Goal: Task Accomplishment & Management: Complete application form

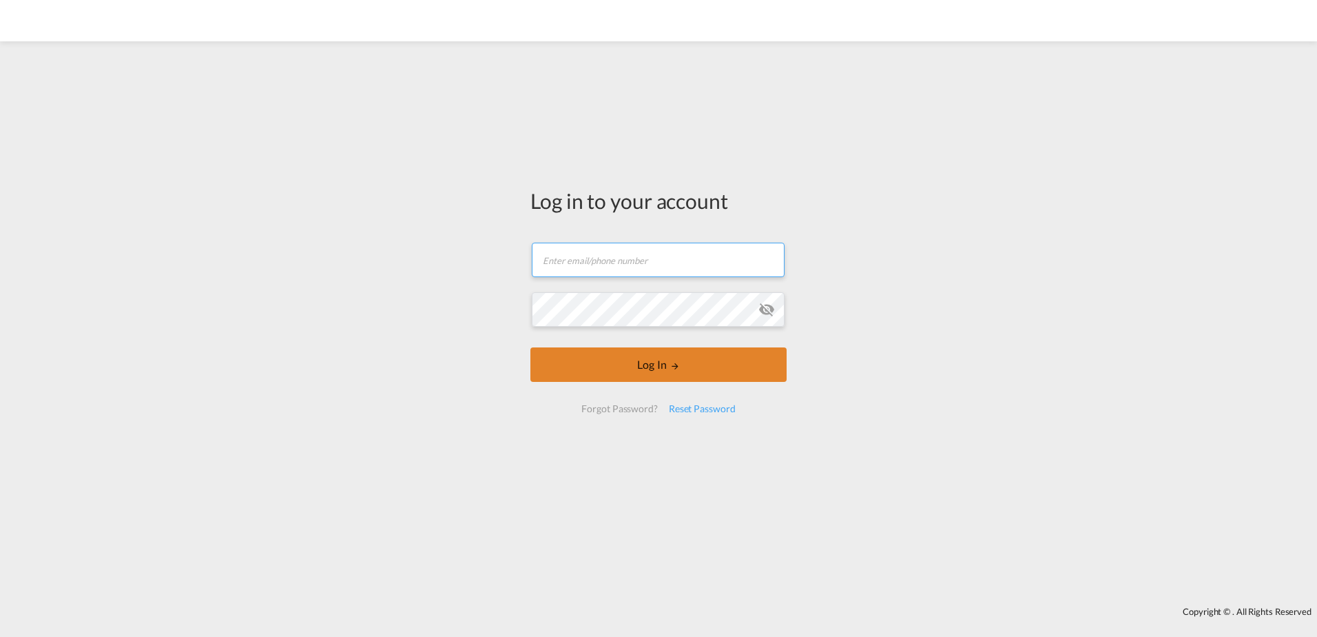
type input "[PERSON_NAME][EMAIL_ADDRESS][PERSON_NAME][DOMAIN_NAME]"
drag, startPoint x: 653, startPoint y: 358, endPoint x: 643, endPoint y: 356, distance: 9.9
click at [653, 358] on button "Log In" at bounding box center [659, 364] width 256 height 34
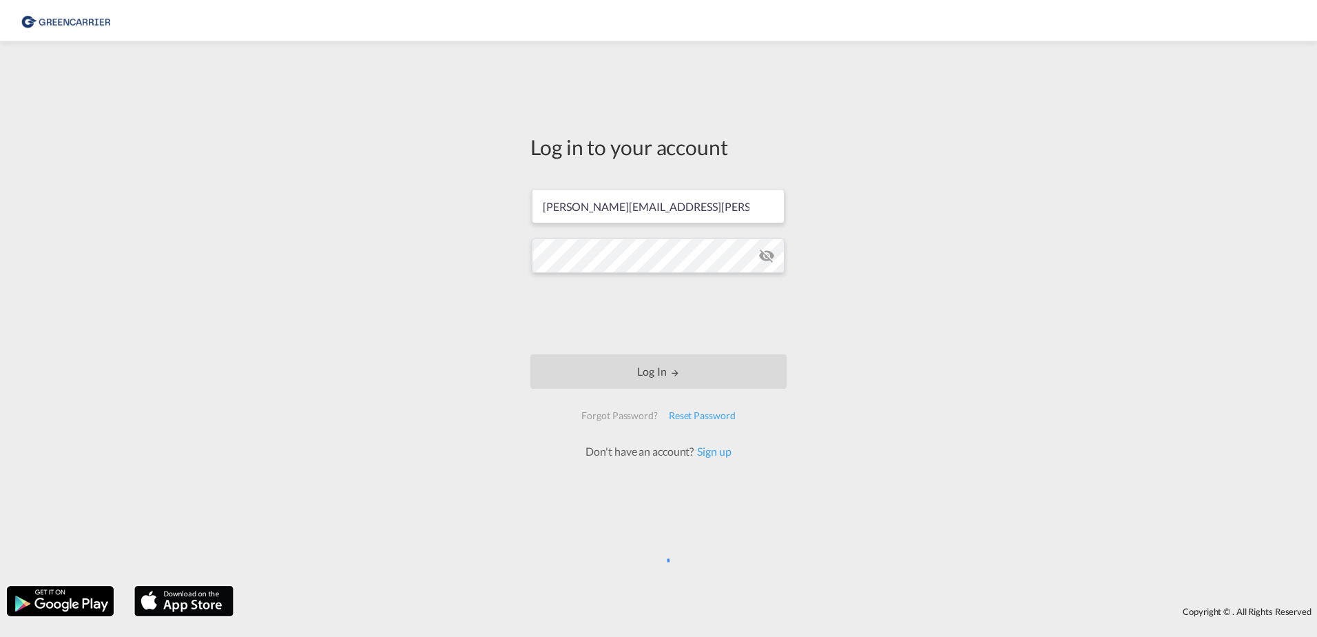
click at [466, 331] on div "Log in to your account julian.geise@greencarrier.com Log In Forgot Password? Re…" at bounding box center [658, 313] width 1317 height 531
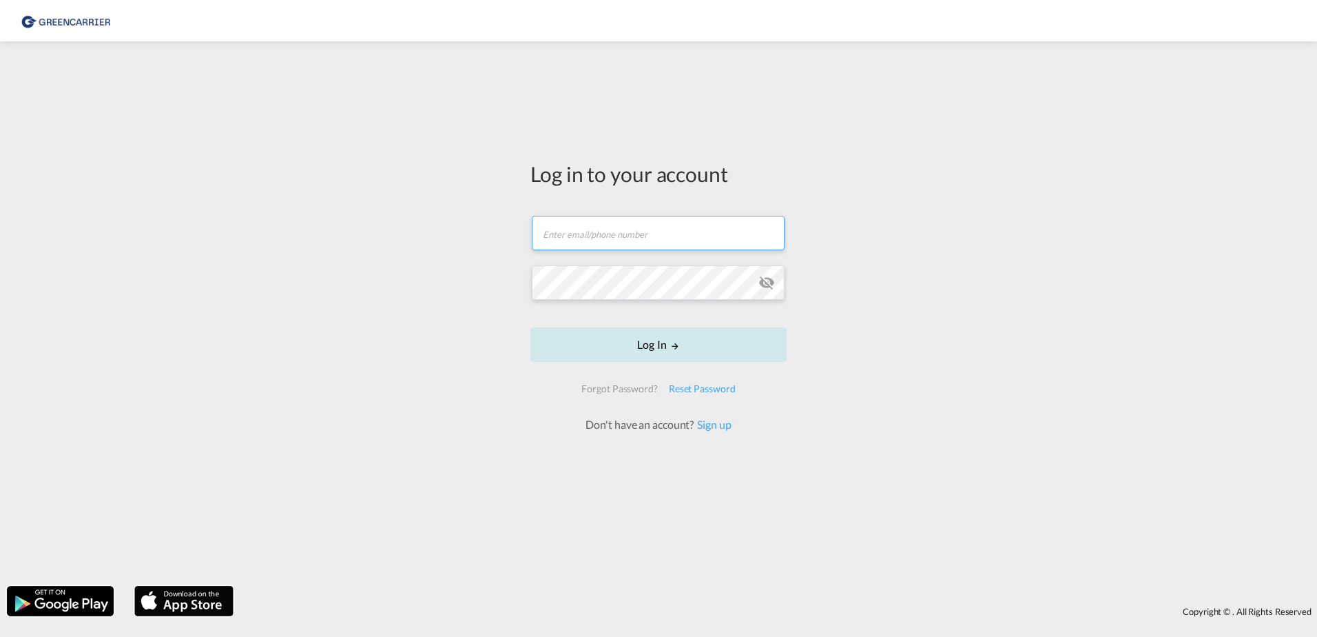
type input "[PERSON_NAME][EMAIL_ADDRESS][PERSON_NAME][DOMAIN_NAME]"
click at [653, 340] on button "Log In" at bounding box center [659, 344] width 256 height 34
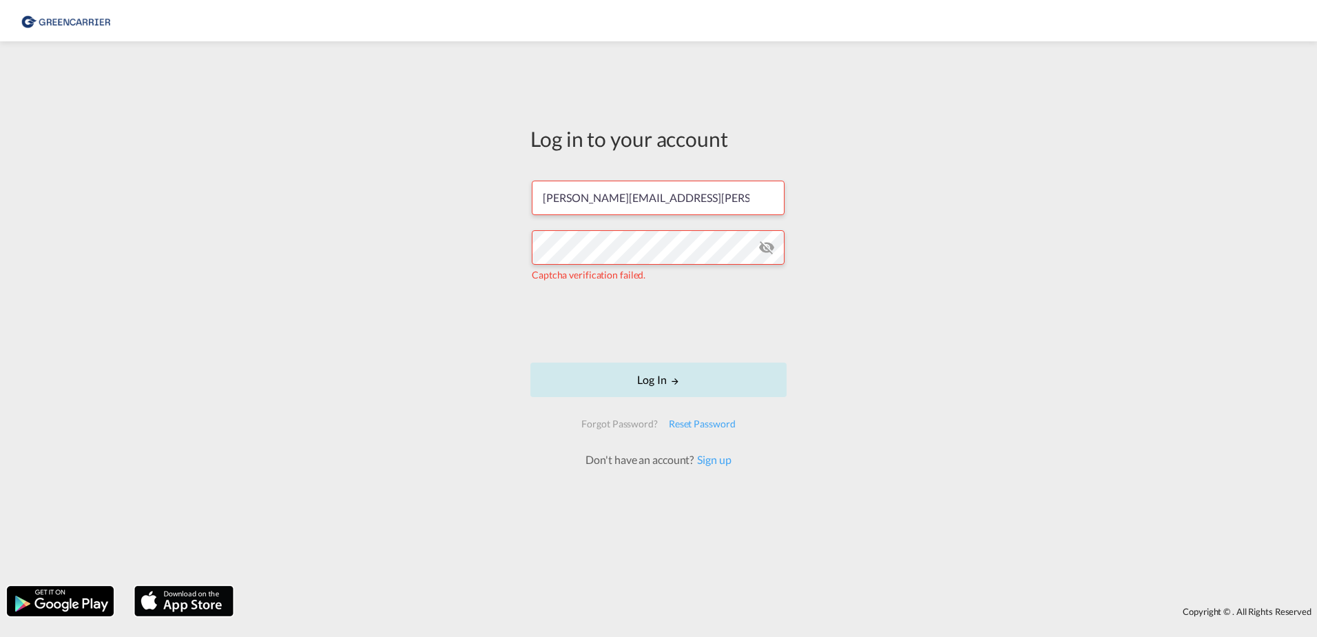
click at [670, 379] on md-icon "LOGIN" at bounding box center [675, 381] width 10 height 10
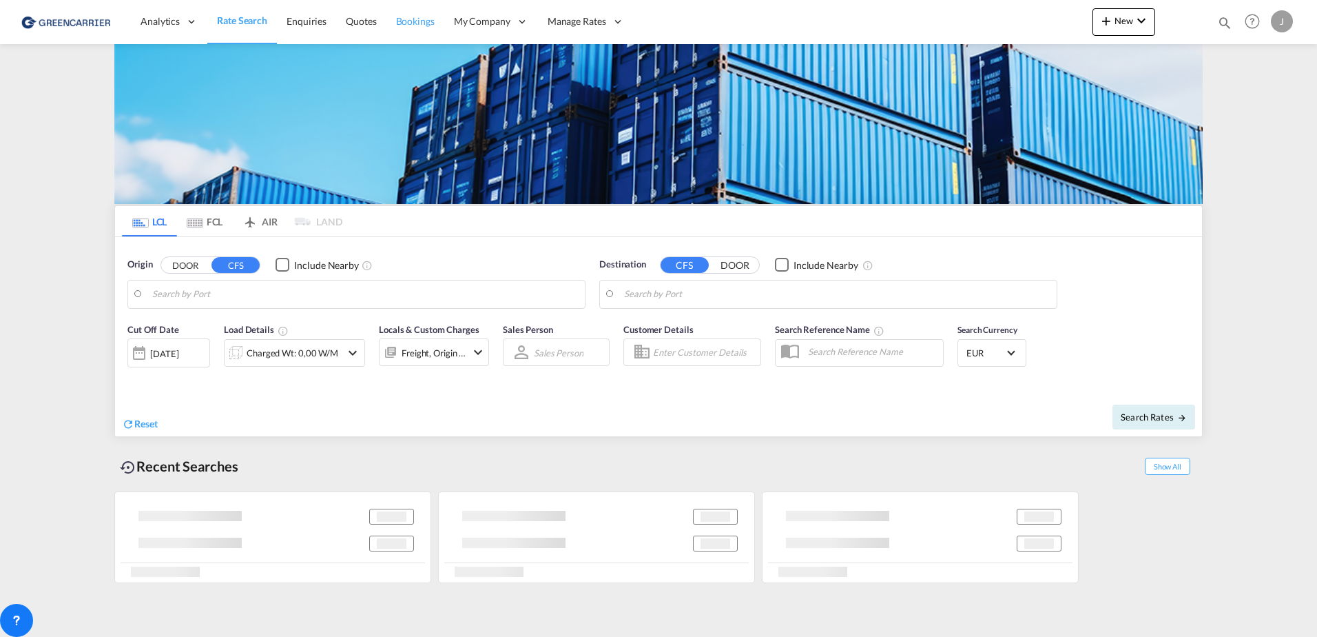
type input "[GEOGRAPHIC_DATA], [GEOGRAPHIC_DATA]"
type input "[GEOGRAPHIC_DATA], SH, CNSHA"
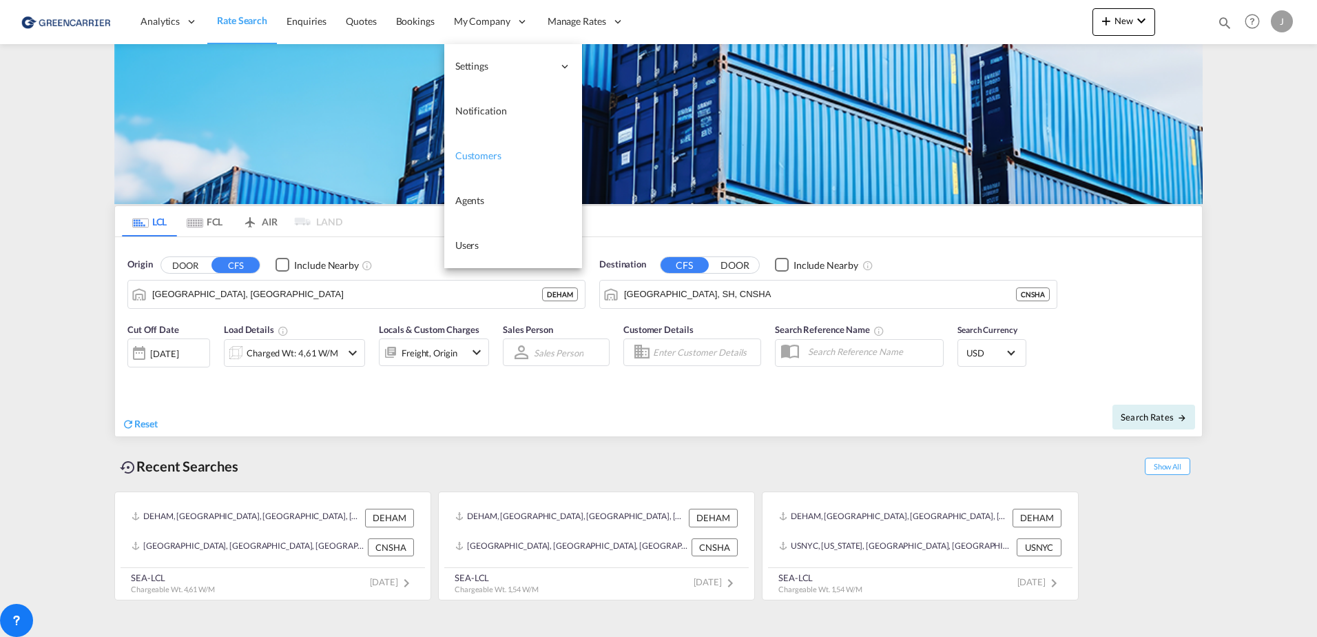
click at [472, 159] on span "Customers" at bounding box center [478, 156] width 46 height 12
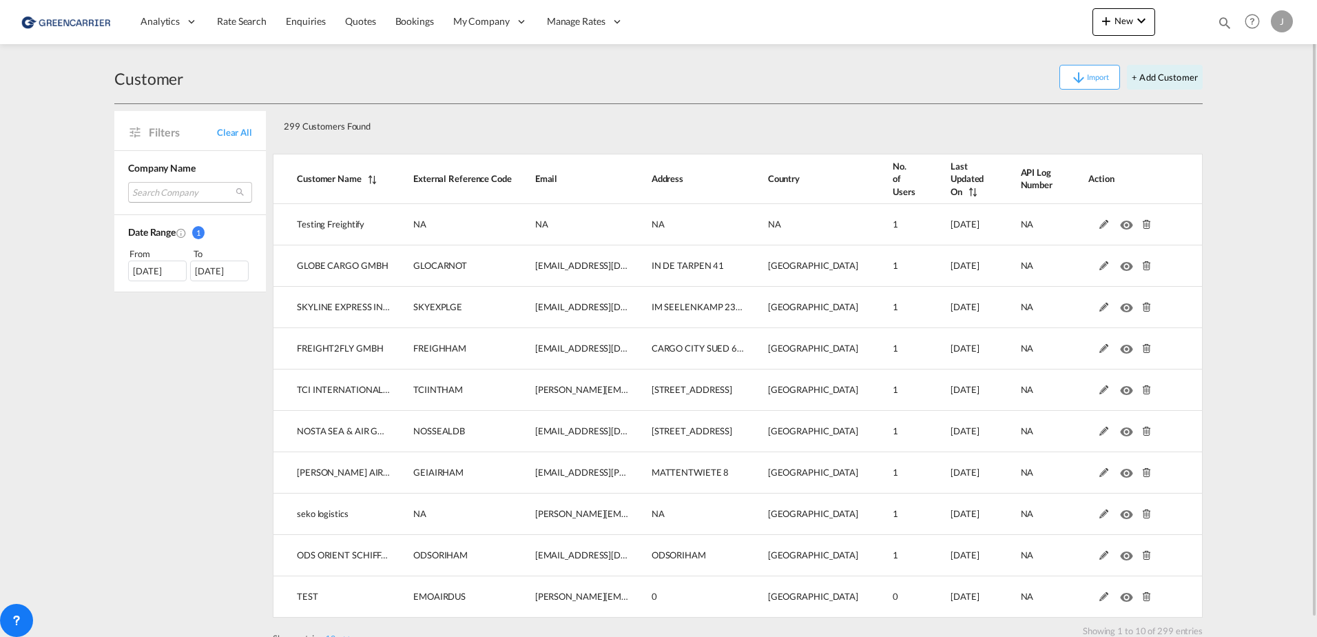
click at [152, 194] on md-select "Search Company testing freightify globe cargo gmbh skyline express internationa…" at bounding box center [190, 192] width 124 height 21
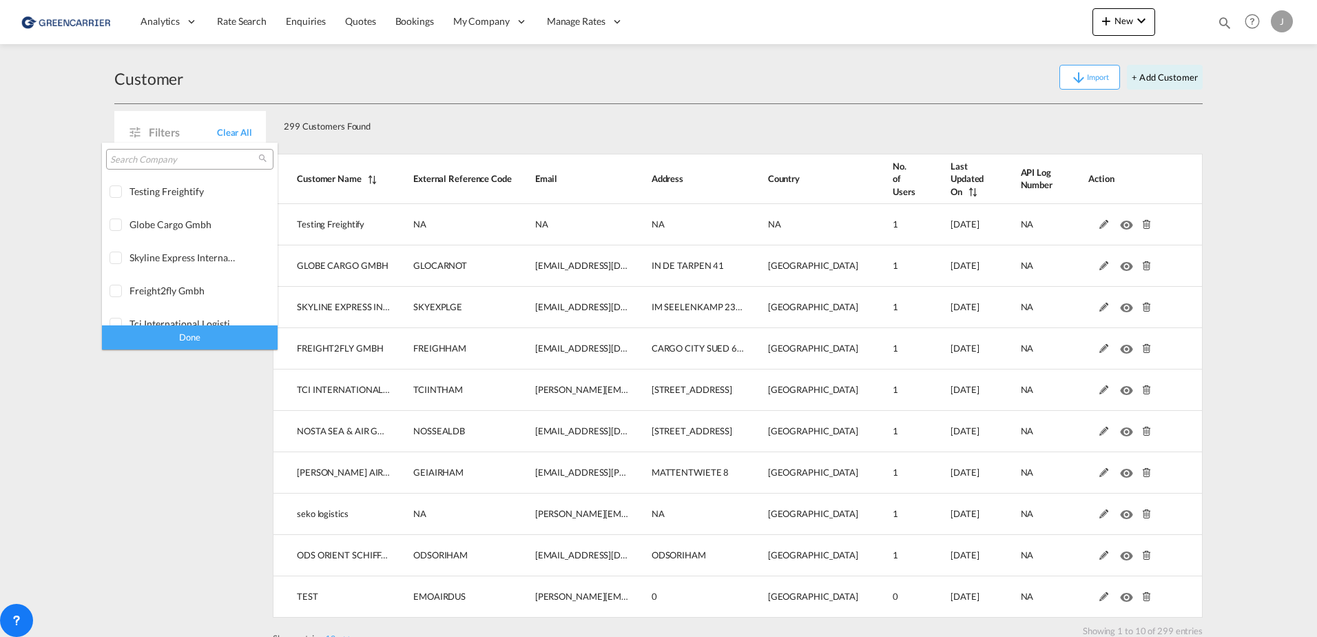
click at [143, 161] on input "search" at bounding box center [184, 160] width 148 height 12
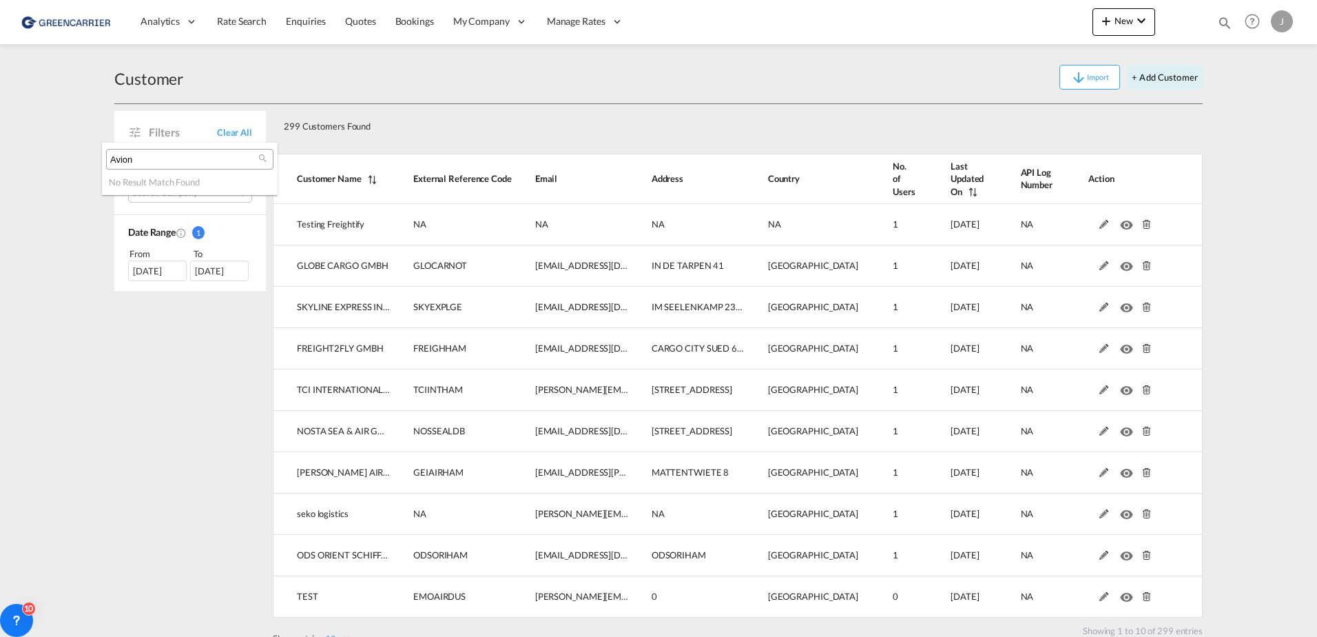
type input "Avion"
click at [77, 221] on md-backdrop at bounding box center [658, 318] width 1317 height 637
click at [1178, 72] on button "+ Add Customer" at bounding box center [1165, 77] width 76 height 25
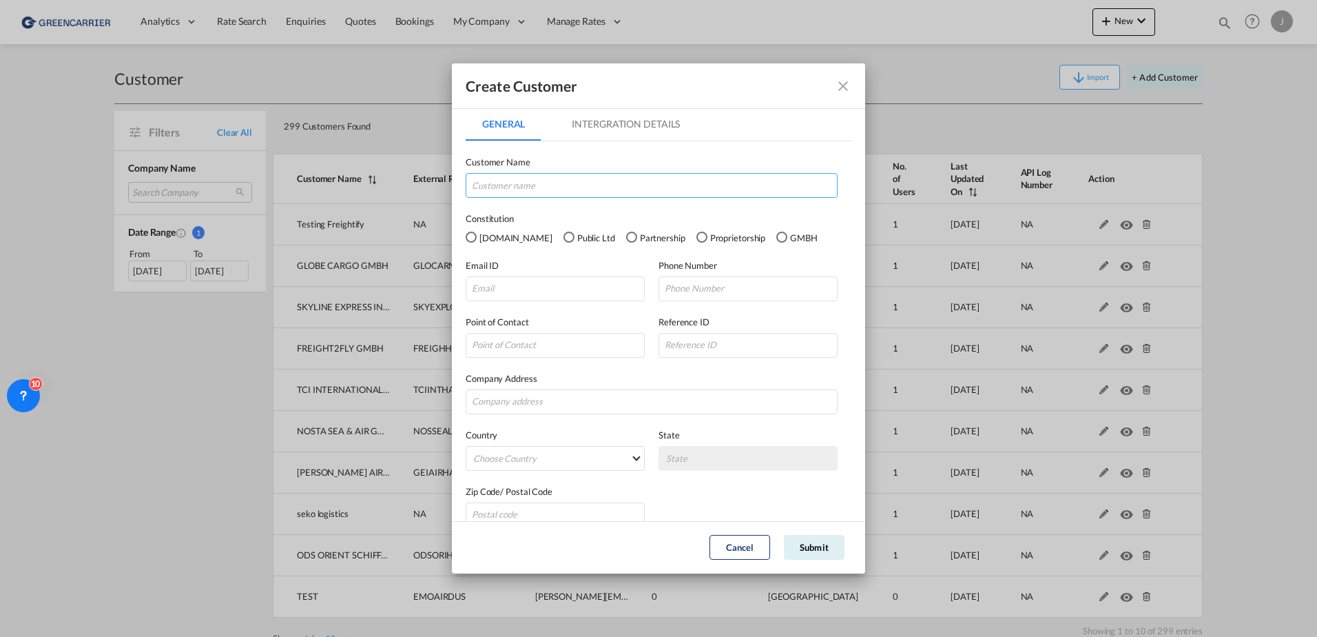
click at [539, 190] on input "GeneralIntergration Details ..." at bounding box center [652, 185] width 372 height 25
type input "Avion [GEOGRAPHIC_DATA] Gmbh"
click at [777, 238] on div "GMBH" at bounding box center [782, 237] width 11 height 11
click at [533, 287] on input "GeneralIntergration Details ..." at bounding box center [555, 288] width 179 height 25
click at [562, 286] on input "GeneralIntergration Details ..." at bounding box center [555, 288] width 179 height 25
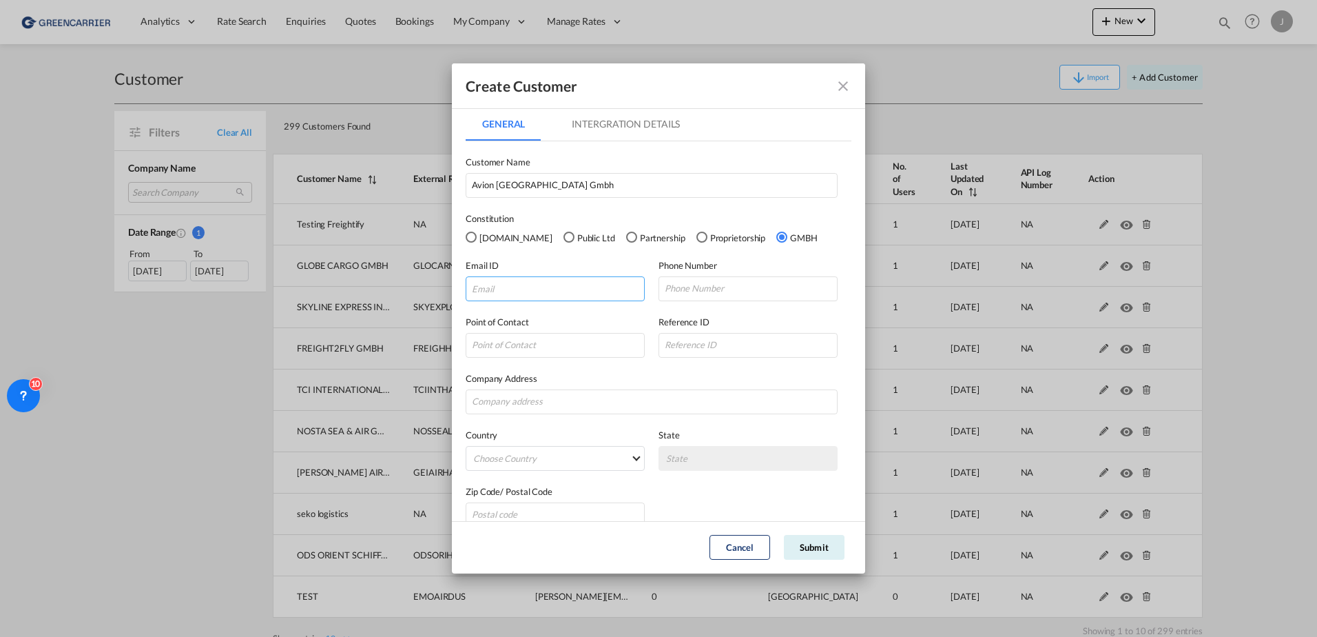
paste input "[EMAIL_ADDRESS][DOMAIN_NAME]"
type input "[EMAIL_ADDRESS][DOMAIN_NAME]"
click at [675, 285] on input "GeneralIntergration Details ..." at bounding box center [748, 288] width 179 height 25
paste input "49 40/3006875-13"
click at [672, 292] on input "49 40/3006875-13" at bounding box center [748, 288] width 179 height 25
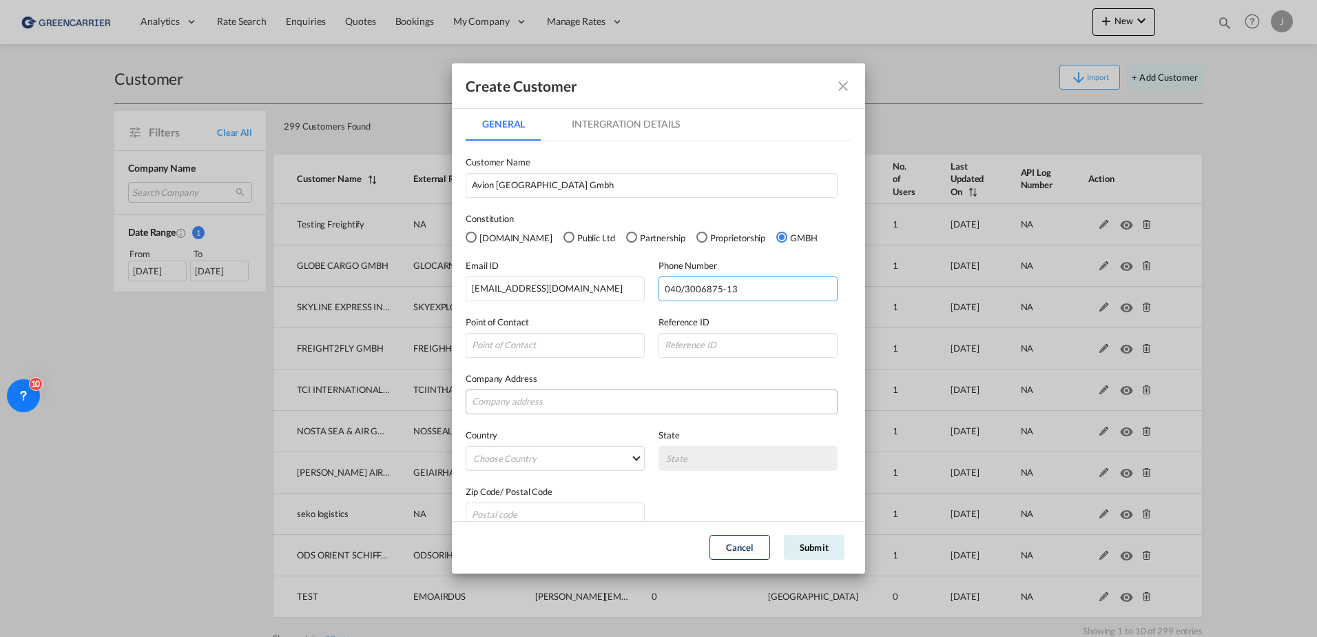
type input "040/3006875-13"
click at [515, 409] on input "GeneralIntergration Details ..." at bounding box center [652, 401] width 372 height 25
type input "Cremon 11"
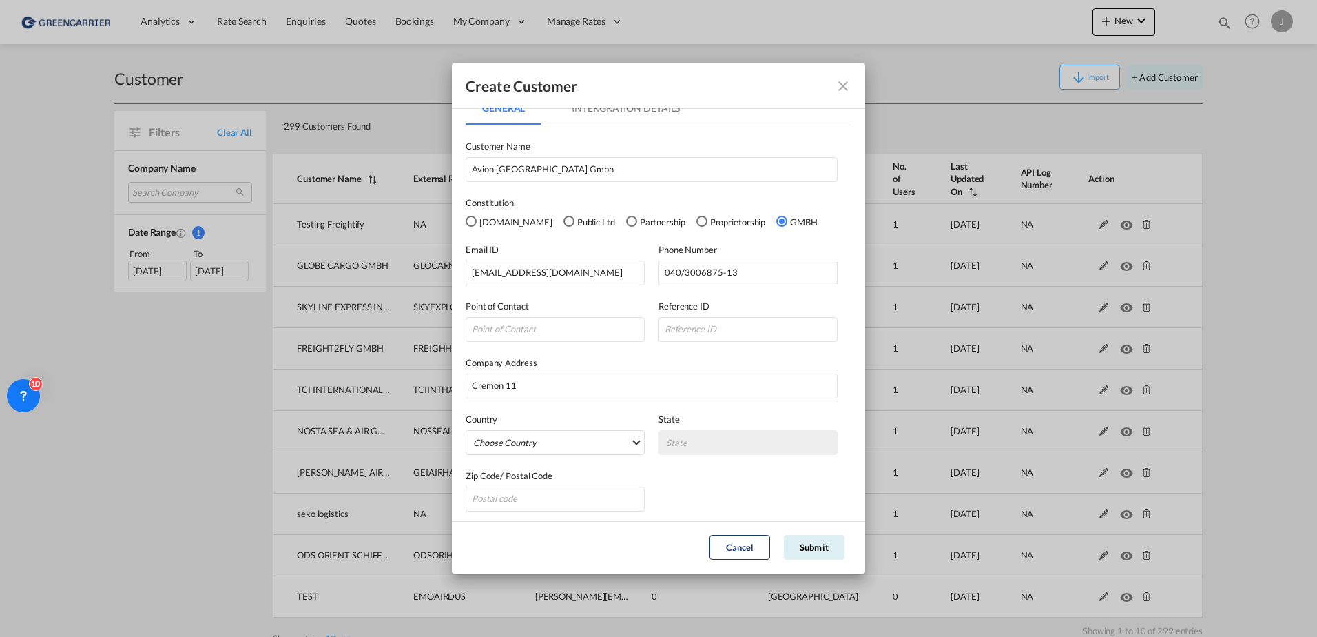
scroll to position [20, 0]
click at [576, 438] on md-select "Choose Country [GEOGRAPHIC_DATA] [GEOGRAPHIC_DATA] [GEOGRAPHIC_DATA] [US_STATE]…" at bounding box center [555, 438] width 179 height 25
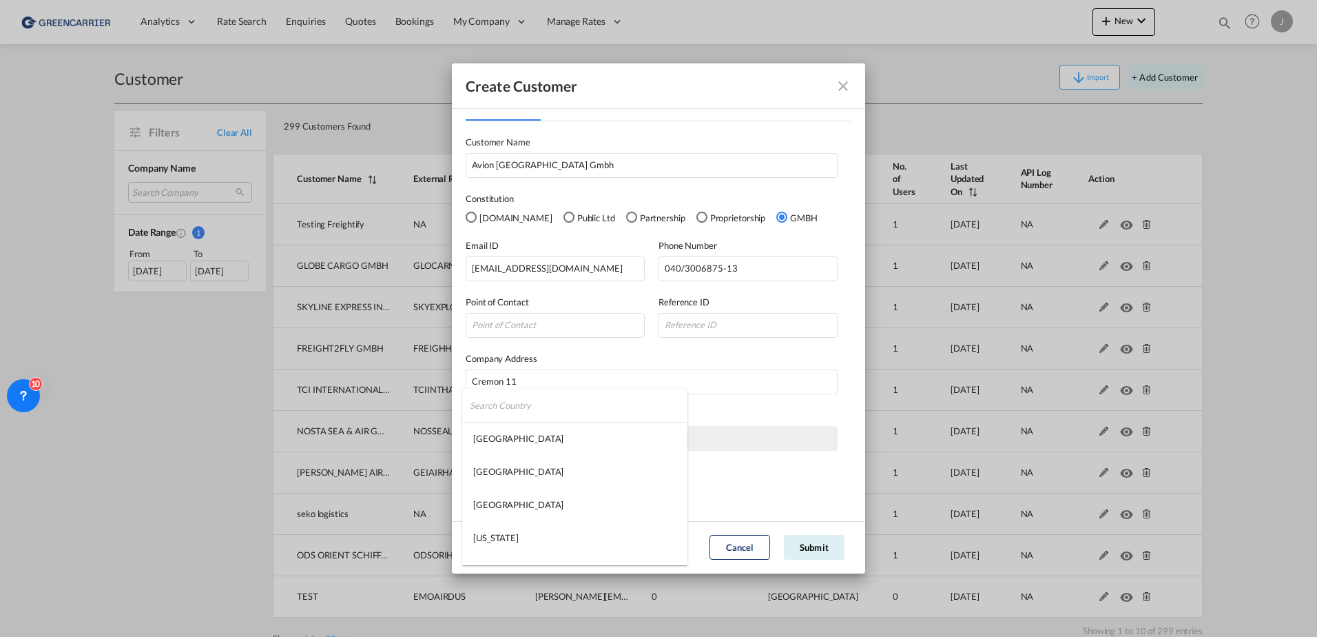
type md-option "[GEOGRAPHIC_DATA]"
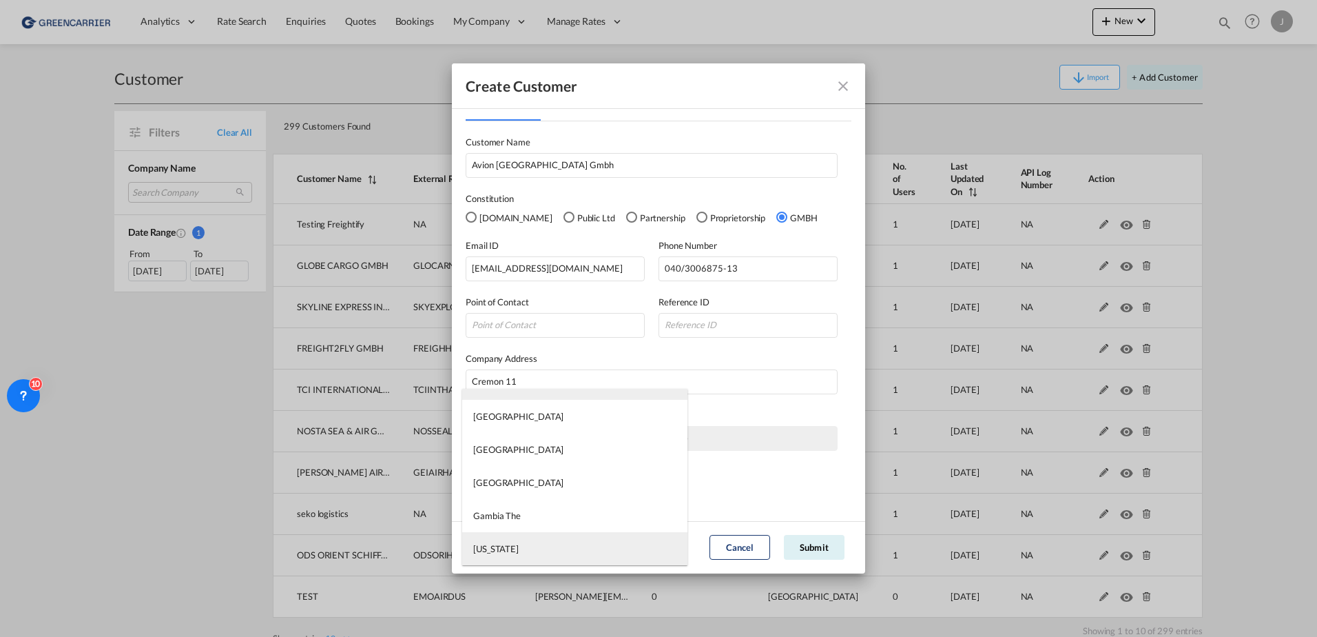
type md-option "[US_STATE]"
type md-option "[GEOGRAPHIC_DATA]"
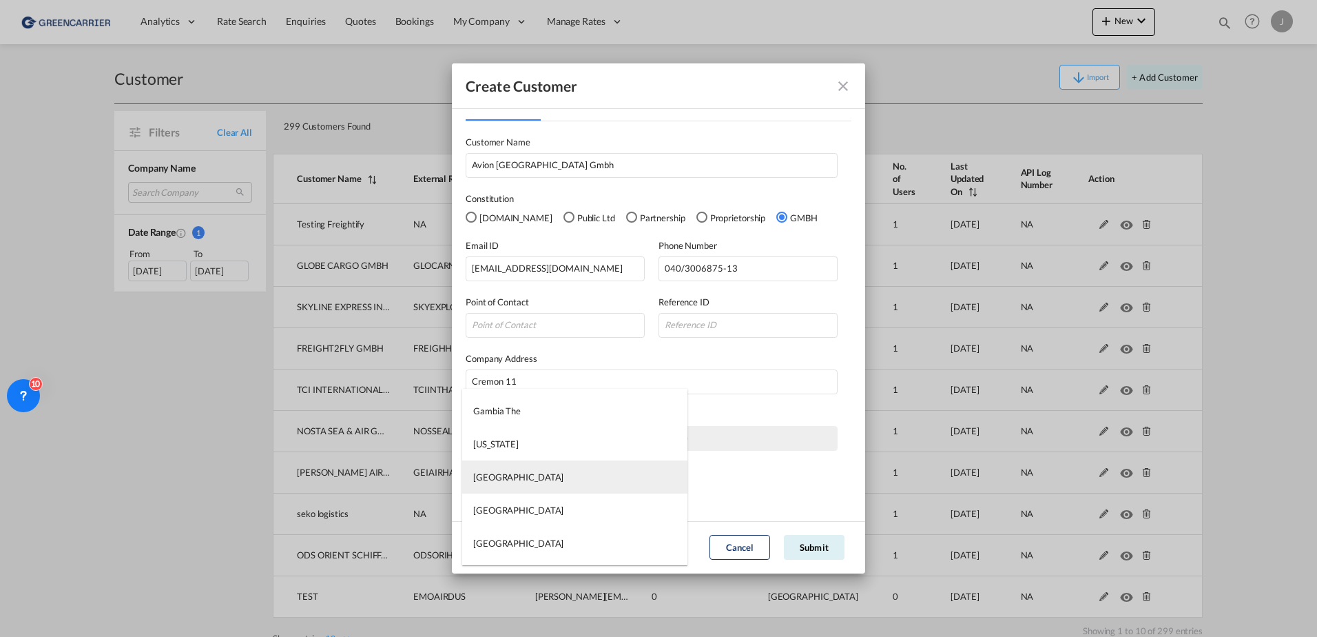
click at [502, 478] on div "[GEOGRAPHIC_DATA]" at bounding box center [518, 477] width 90 height 12
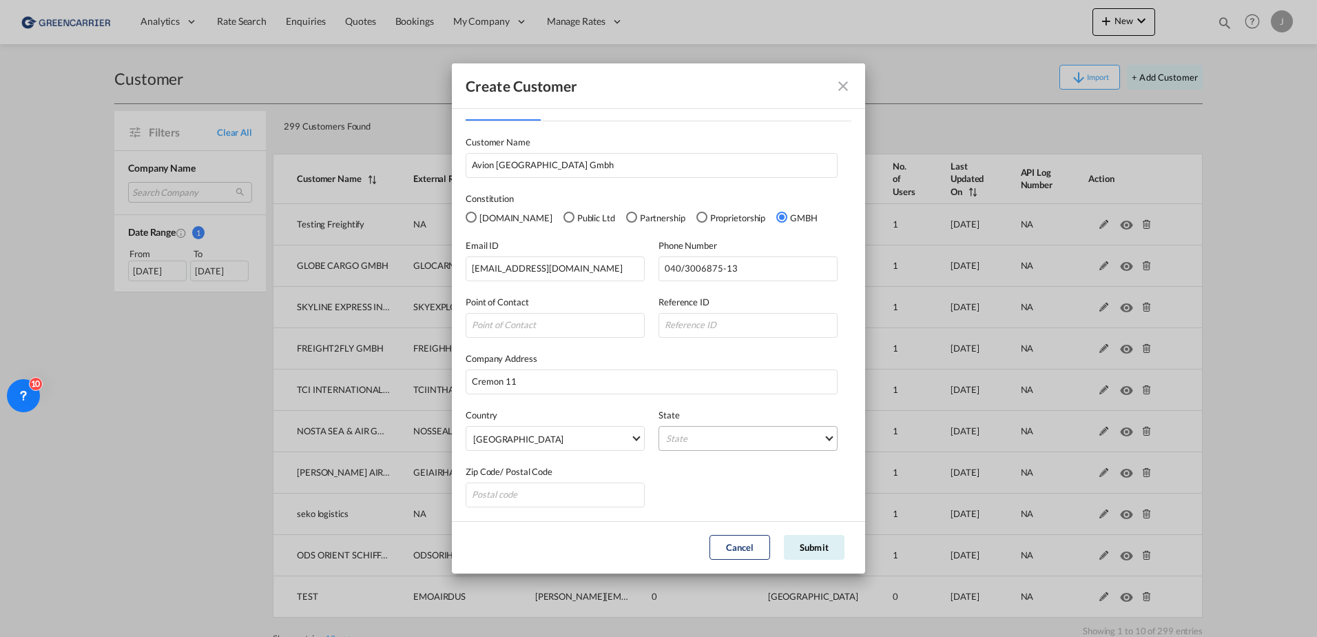
click at [701, 443] on md-select "State [GEOGRAPHIC_DATA] [GEOGRAPHIC_DATA] [GEOGRAPHIC_DATA] [GEOGRAPHIC_DATA] […" at bounding box center [748, 438] width 179 height 25
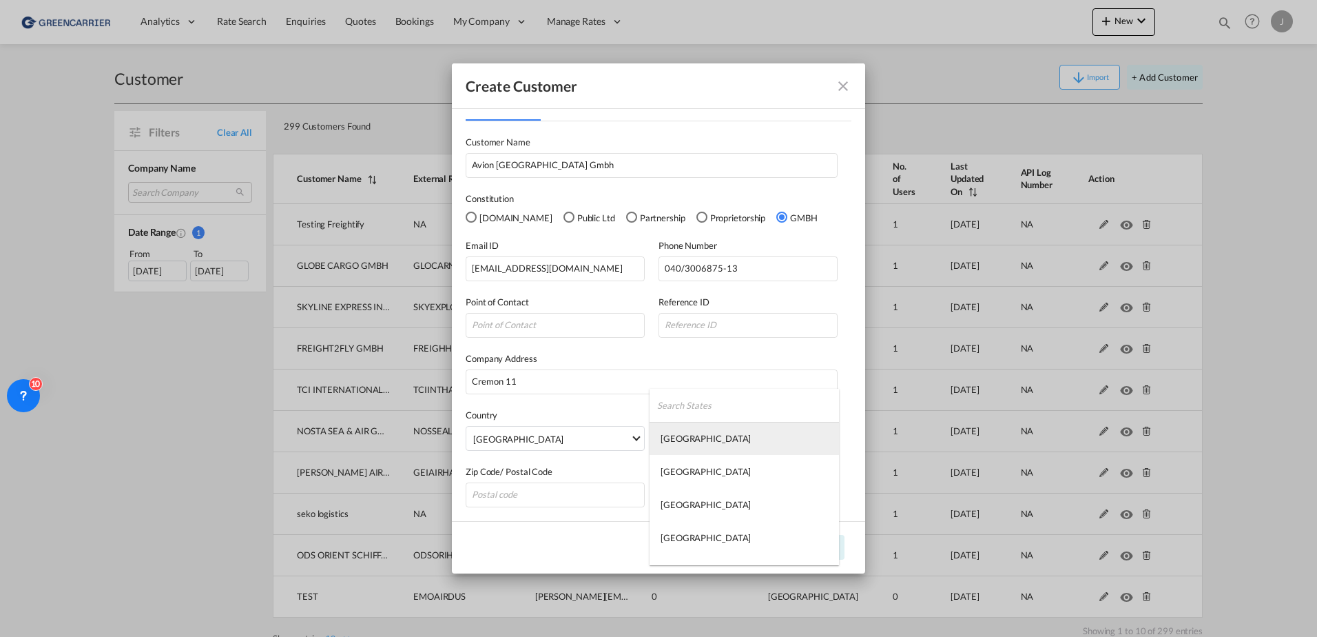
type md-option "[GEOGRAPHIC_DATA]"
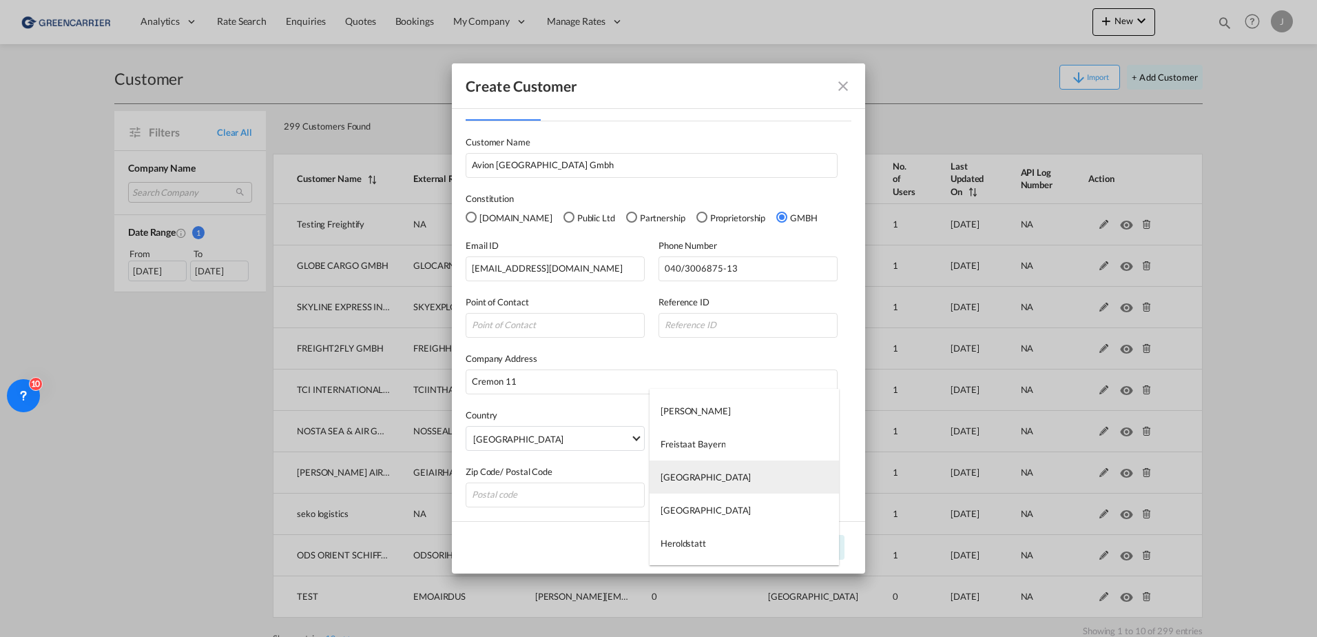
click at [690, 473] on div "[GEOGRAPHIC_DATA]" at bounding box center [706, 477] width 90 height 12
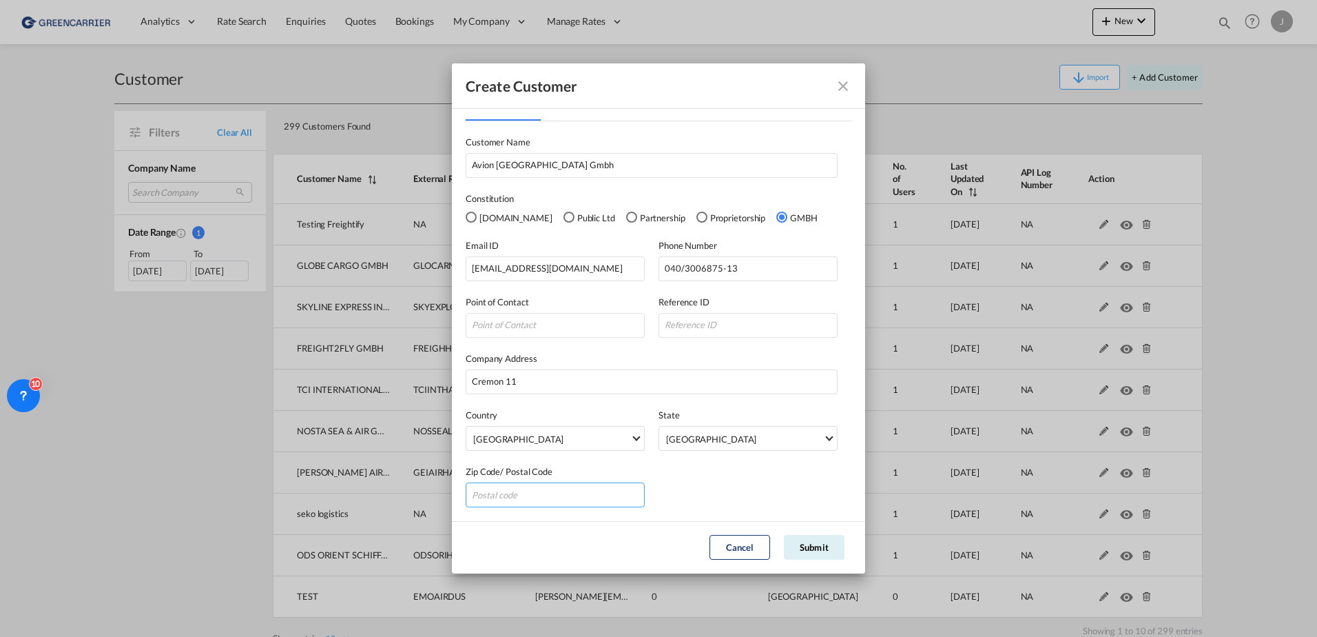
click at [526, 495] on input "GeneralIntergration Details ..." at bounding box center [555, 494] width 179 height 25
type input "20457"
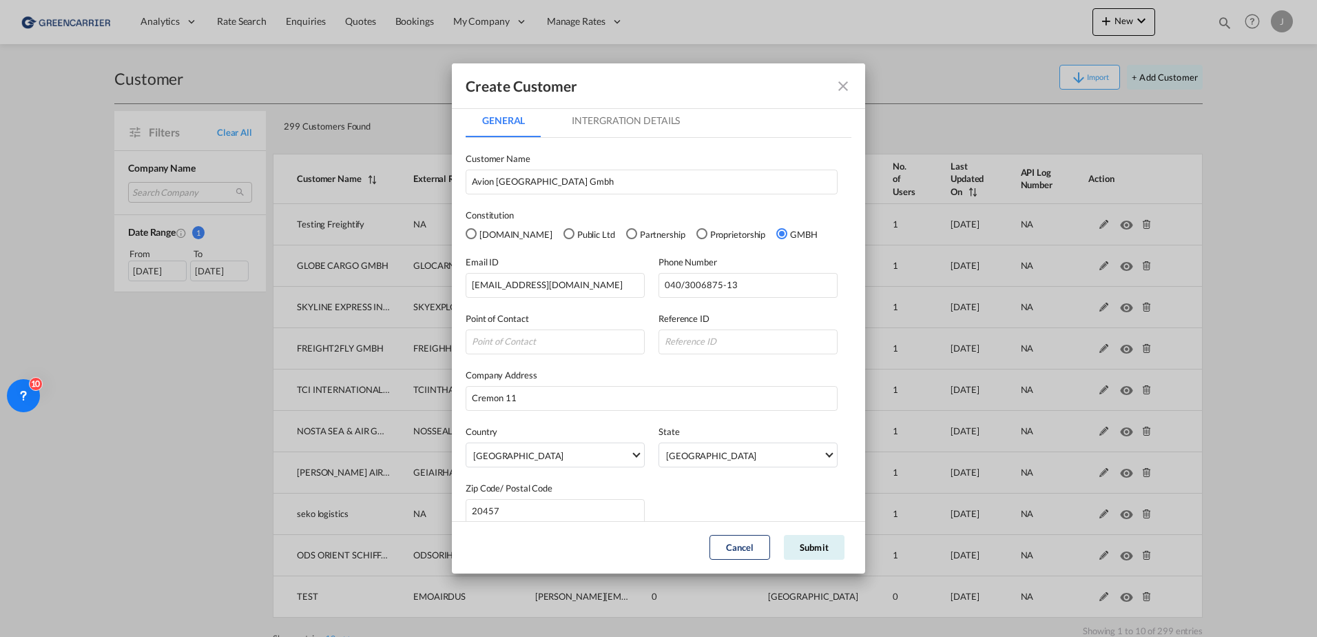
scroll to position [0, 0]
click at [593, 137] on md-tab-item "Intergration Details" at bounding box center [625, 123] width 141 height 33
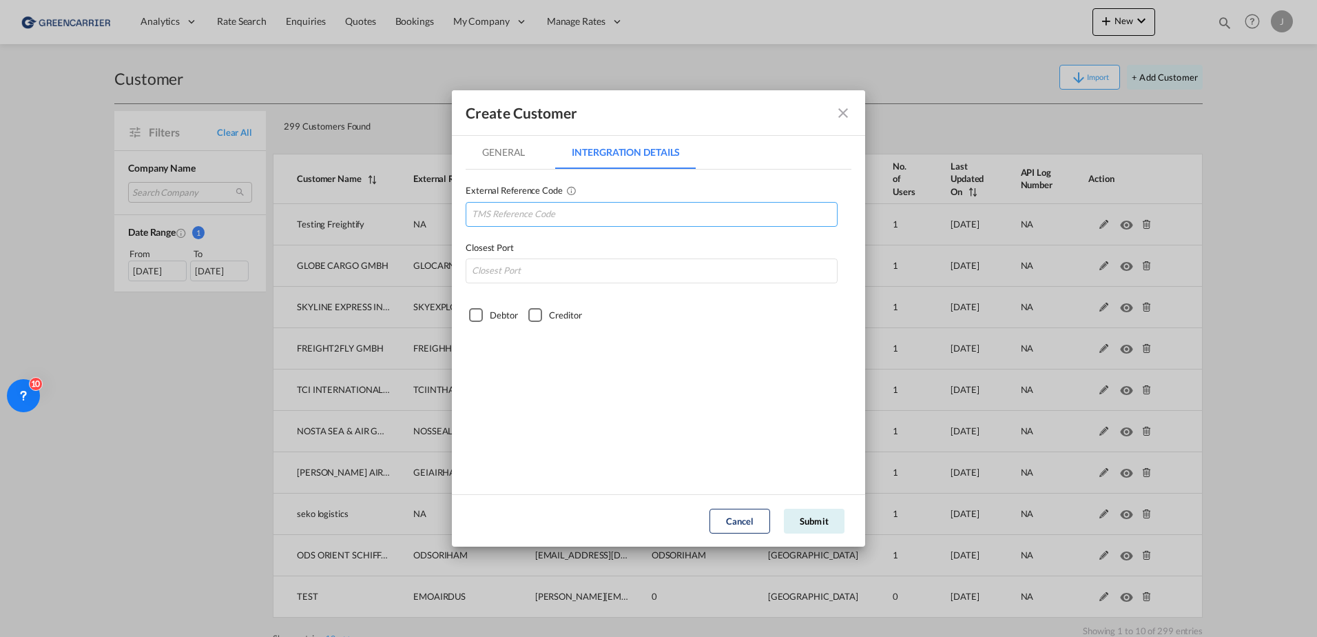
click at [543, 208] on input "GeneralIntergration Details ..." at bounding box center [652, 214] width 372 height 25
type input "AVIGERHAM"
type input "DEHAM"
click at [476, 319] on div "Debtor" at bounding box center [476, 315] width 14 height 14
click at [812, 523] on button "Submit" at bounding box center [814, 521] width 61 height 25
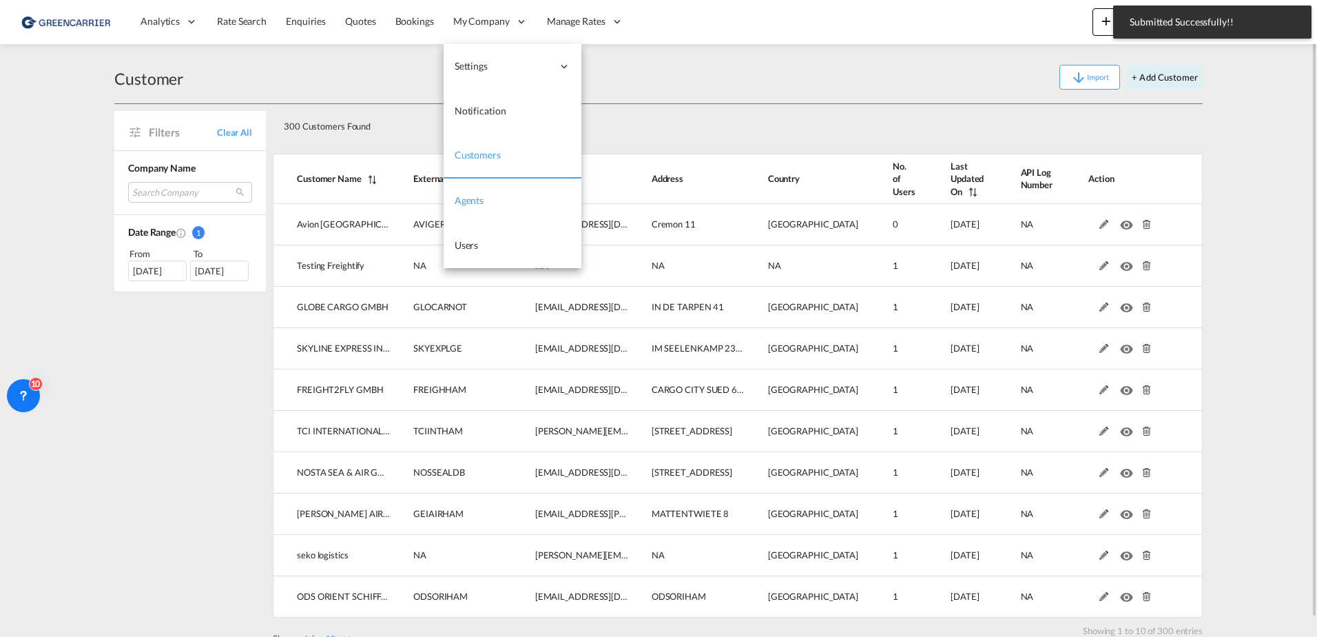
click at [479, 240] on link "Users" at bounding box center [513, 245] width 138 height 45
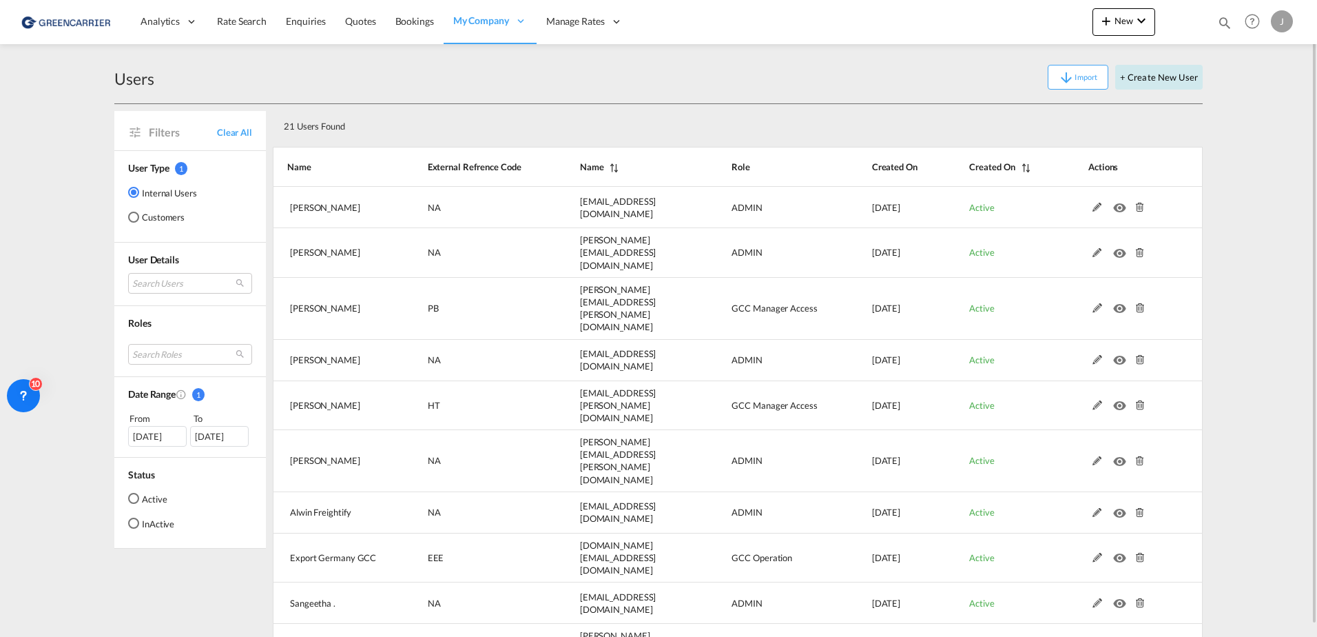
click at [1160, 81] on button "+ Create New User" at bounding box center [1160, 77] width 88 height 25
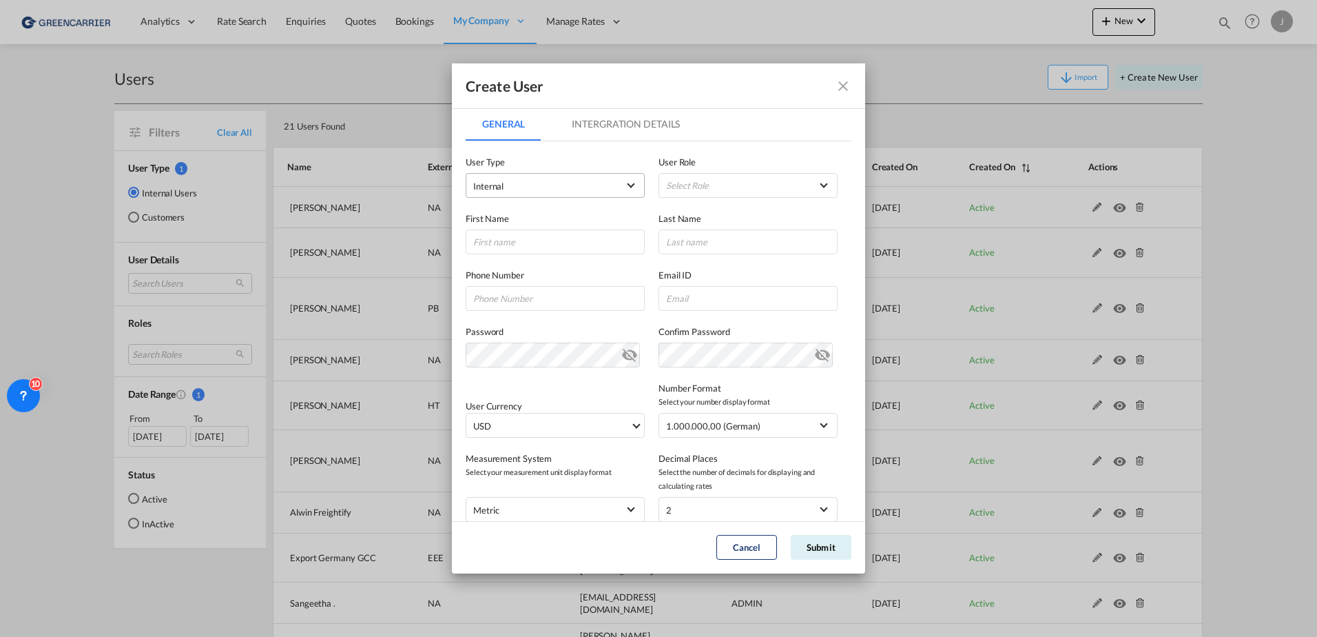
click at [537, 187] on span "Internal" at bounding box center [545, 186] width 145 height 14
click at [516, 217] on md-option "Customer" at bounding box center [554, 219] width 181 height 33
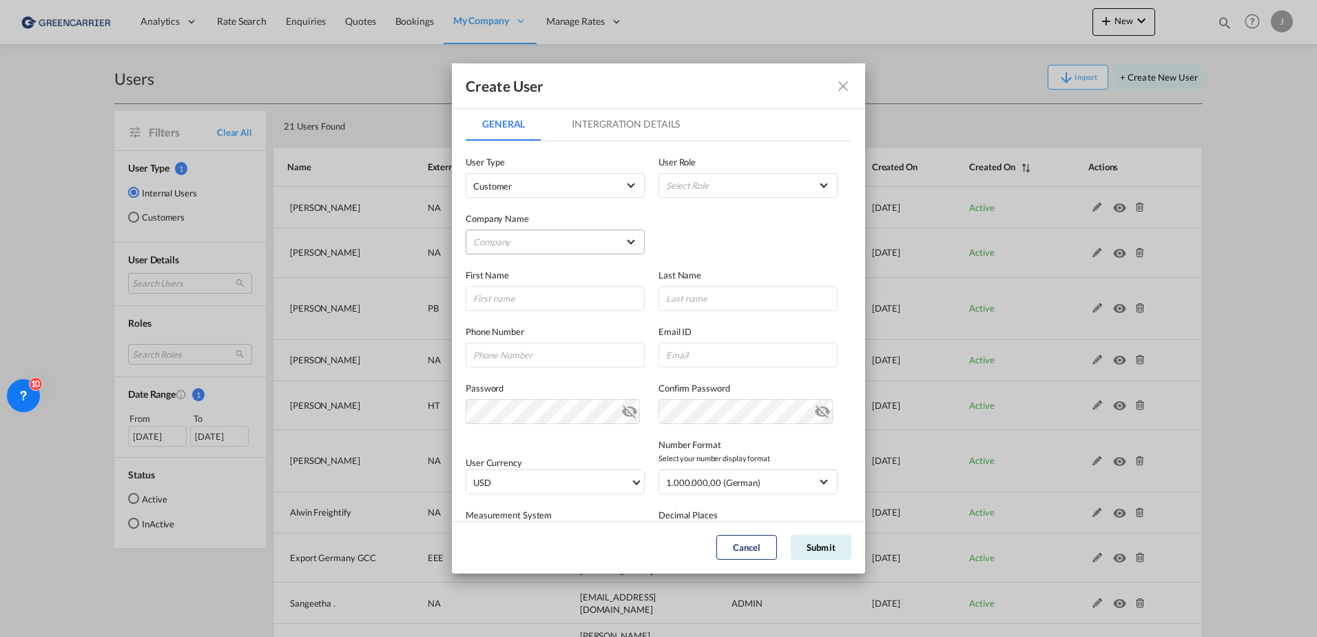
click at [555, 239] on md-select "Company [PERSON_NAME] & Co. GmbH Avion Germany Gmbh BENDIX TRANSPORT DANMARK CA…" at bounding box center [555, 241] width 179 height 25
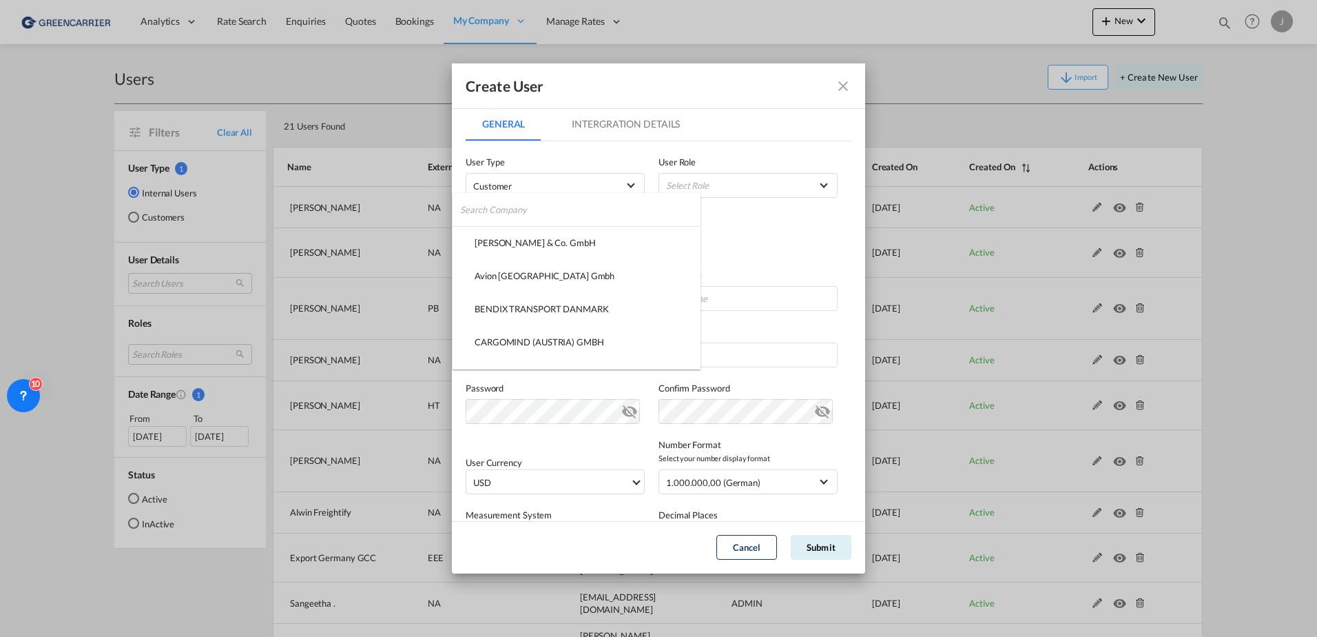
click at [531, 210] on input "search" at bounding box center [580, 209] width 240 height 33
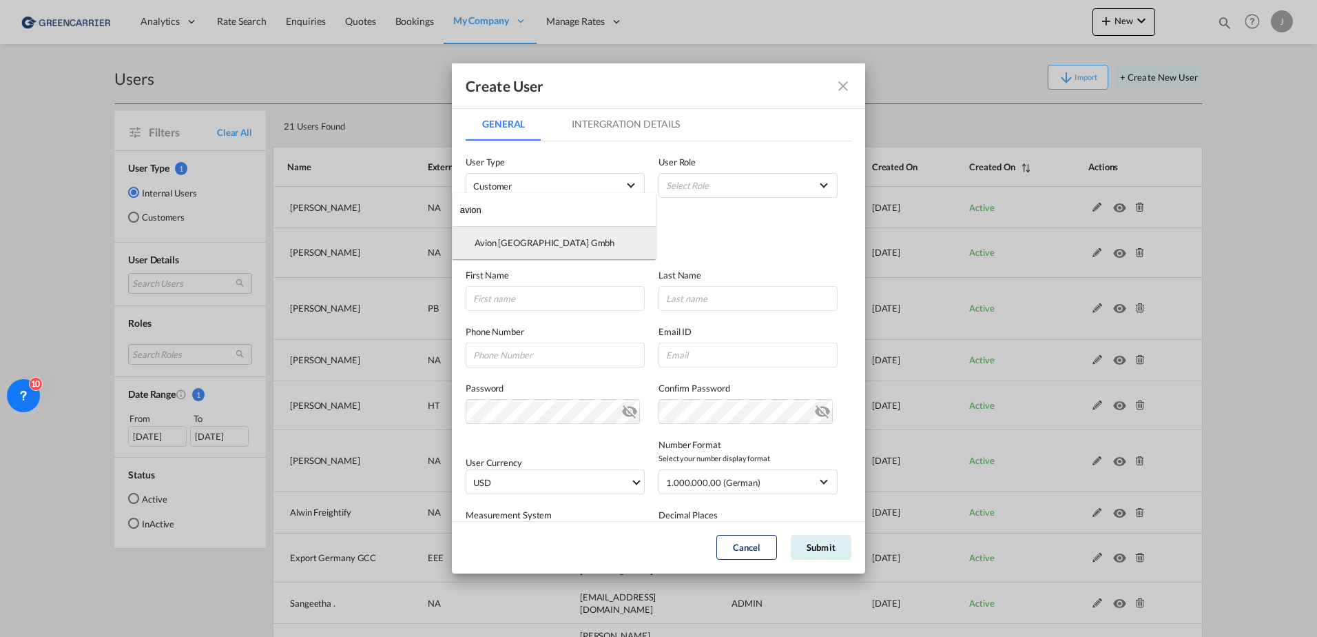
type input "avion"
click at [525, 242] on div "Avion [GEOGRAPHIC_DATA] Gmbh" at bounding box center [545, 242] width 140 height 12
click at [520, 298] on input "GeneralIntergration Details ..." at bounding box center [555, 298] width 179 height 25
type input "Mateusz"
type input "Sobisz"
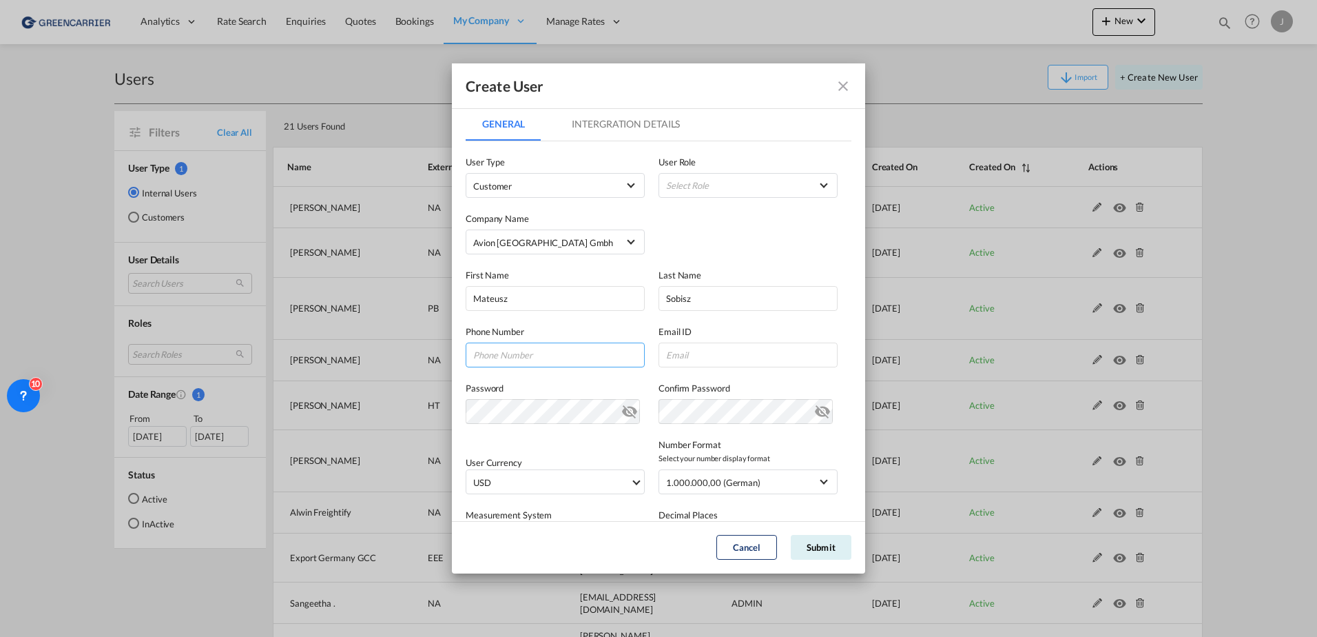
paste input "49 40/3006875-13"
click at [486, 353] on input "49 40/3006875-13" at bounding box center [555, 354] width 179 height 25
type input "040/3006875-13"
click at [683, 368] on div "Password Password must contain the following: A special character A number Mini…" at bounding box center [659, 395] width 386 height 57
click at [683, 352] on input "GeneralIntergration Details ..." at bounding box center [748, 354] width 179 height 25
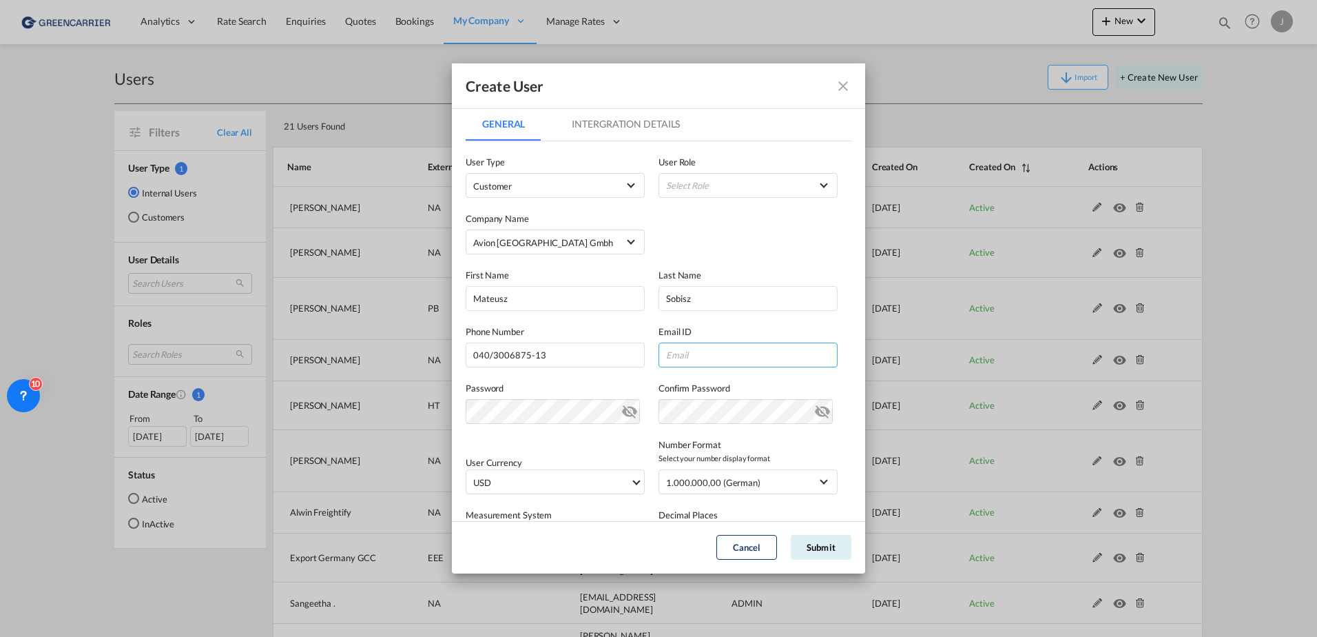
paste input "[EMAIL_ADDRESS][DOMAIN_NAME]"
type input "[EMAIL_ADDRESS][DOMAIN_NAME]"
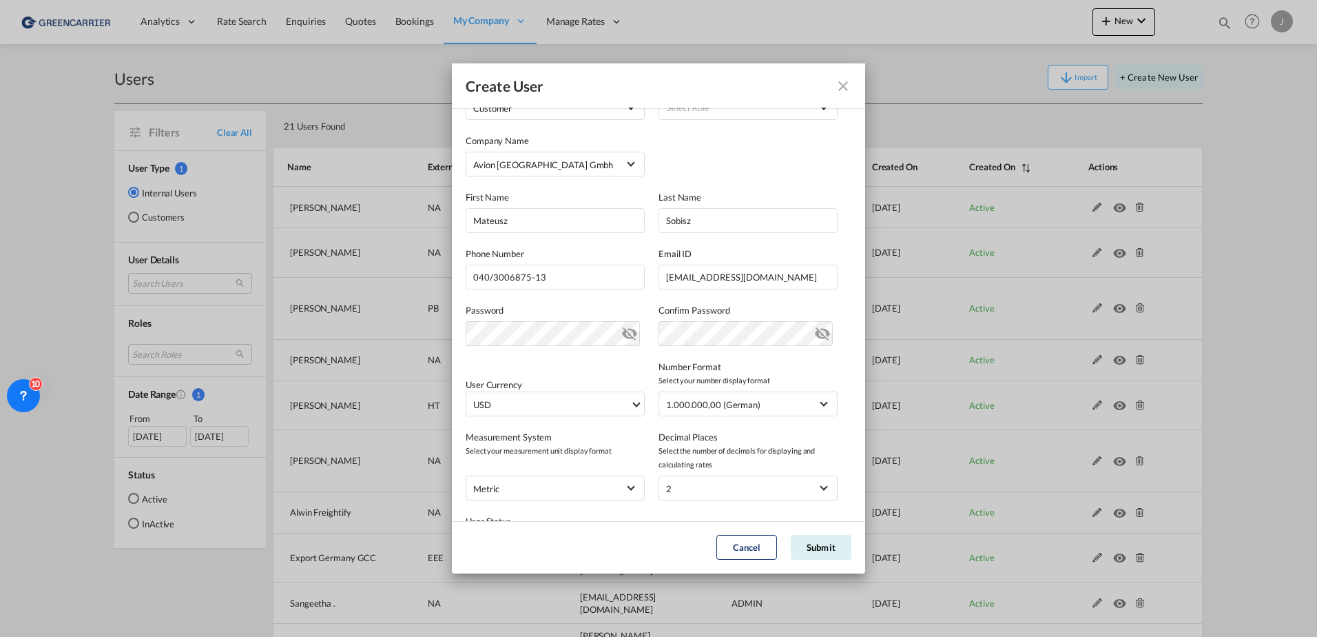
scroll to position [151, 0]
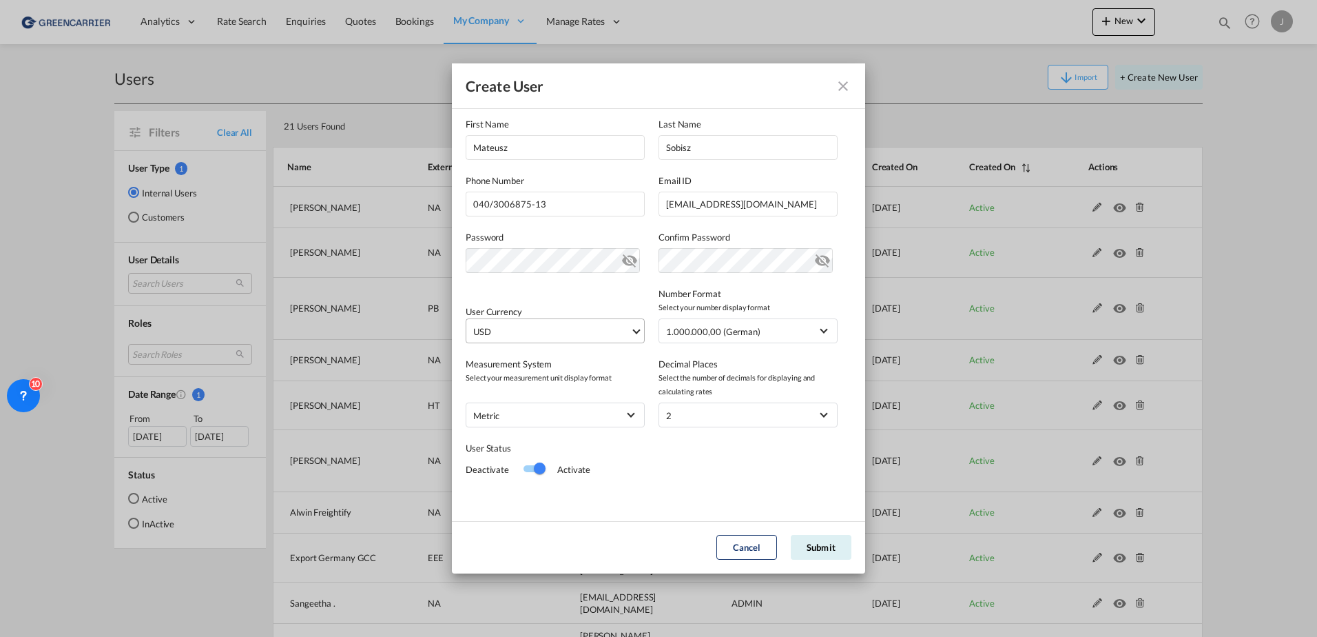
click at [523, 332] on span "USD" at bounding box center [551, 332] width 157 height 14
click at [517, 325] on input "search" at bounding box center [575, 325] width 202 height 12
type input "eur"
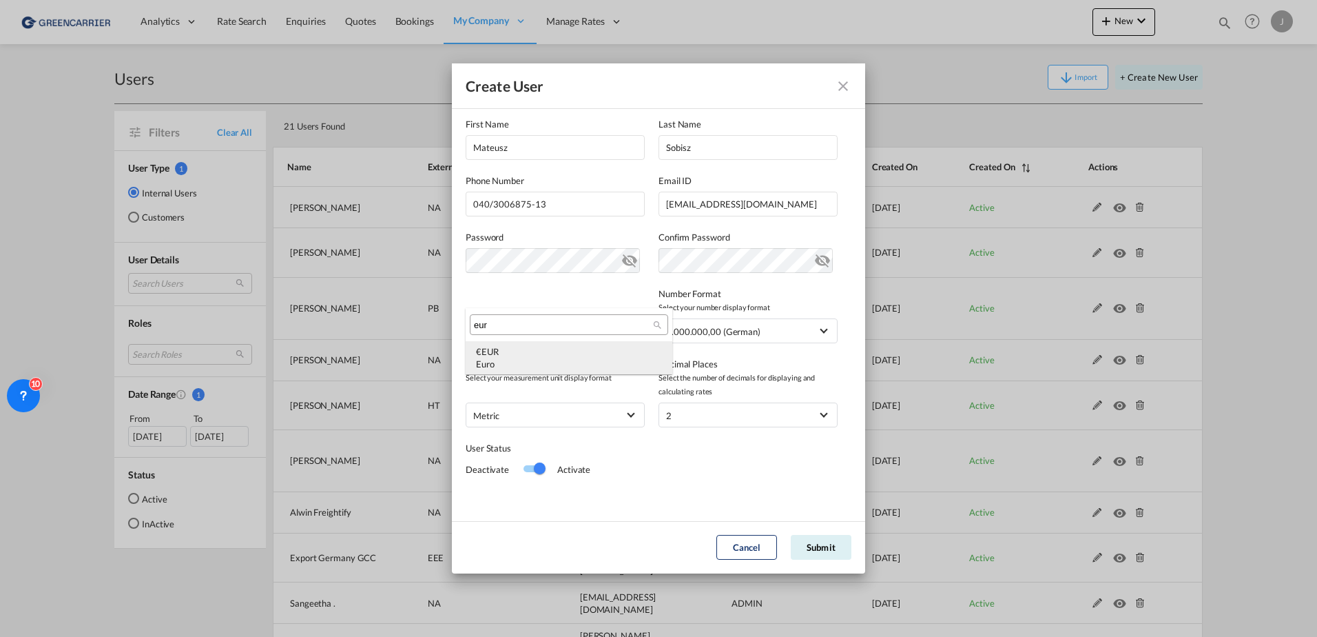
click at [515, 354] on div "€ EUR Euro" at bounding box center [569, 357] width 186 height 25
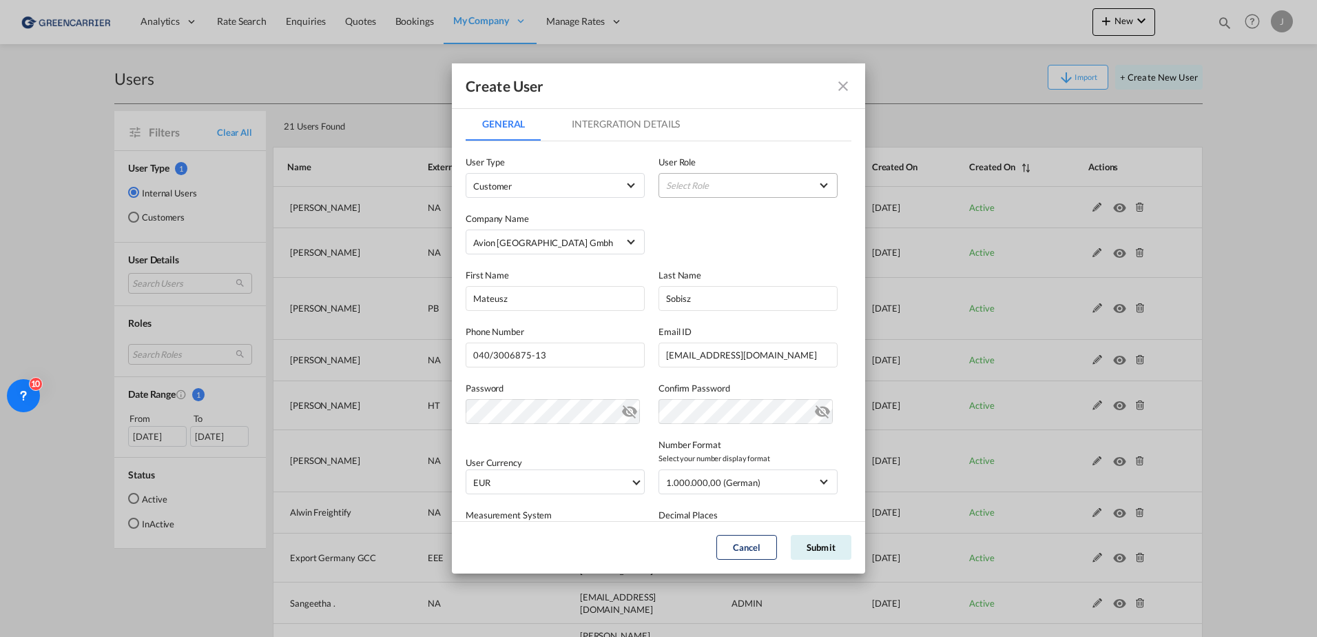
click at [692, 185] on md-select "Select Role BCO GLOBAL GCC Customers FCL USER_DEFINED GCC Customers LCL USER_DE…" at bounding box center [748, 185] width 179 height 25
click at [687, 249] on div "GCC Customers LCL USER_DEFINED" at bounding box center [702, 252] width 81 height 12
click at [600, 124] on md-tab-item "Intergration Details" at bounding box center [625, 123] width 141 height 33
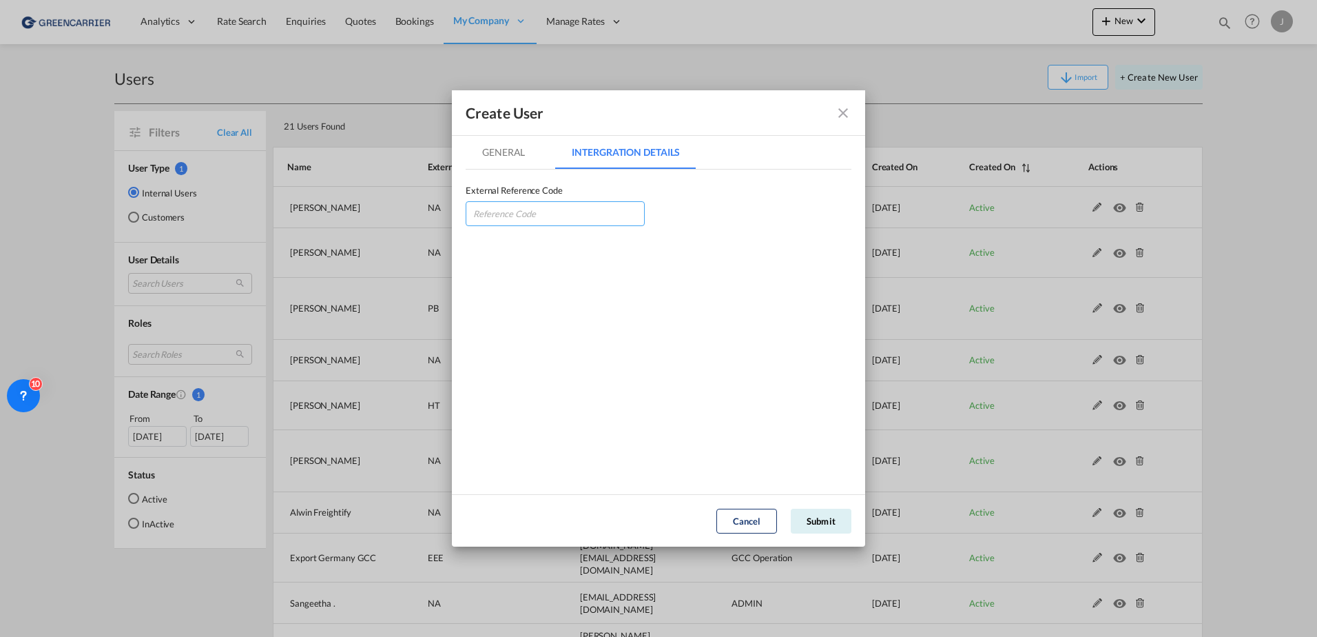
click at [532, 205] on input "GeneralIntergration Details ..." at bounding box center [555, 213] width 179 height 25
type input "AVIGERHAM"
click at [501, 147] on md-tab-item "General" at bounding box center [504, 152] width 76 height 33
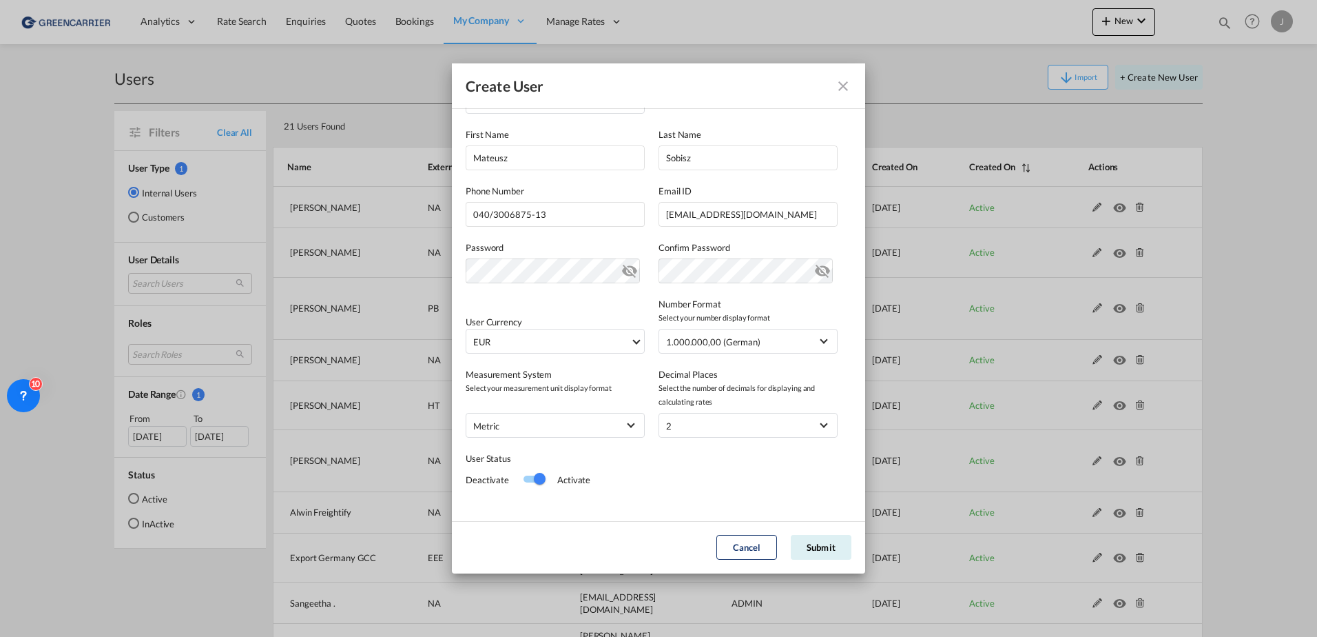
scroll to position [151, 0]
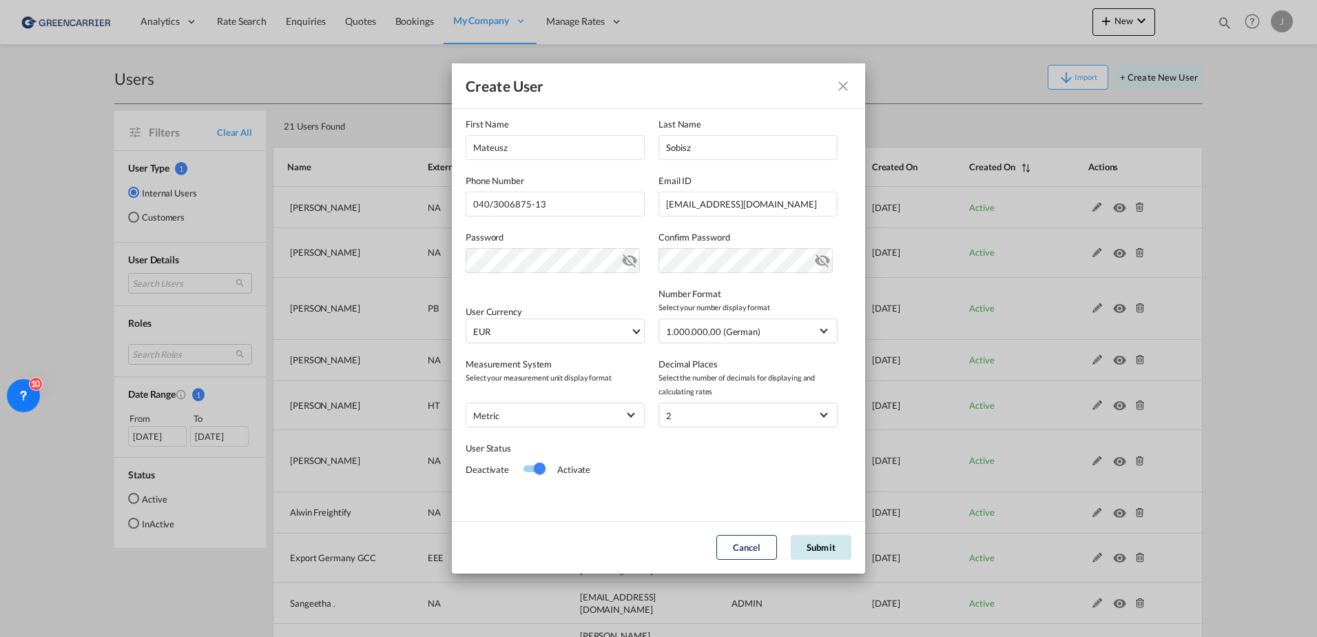
click at [806, 545] on button "Submit" at bounding box center [821, 547] width 61 height 25
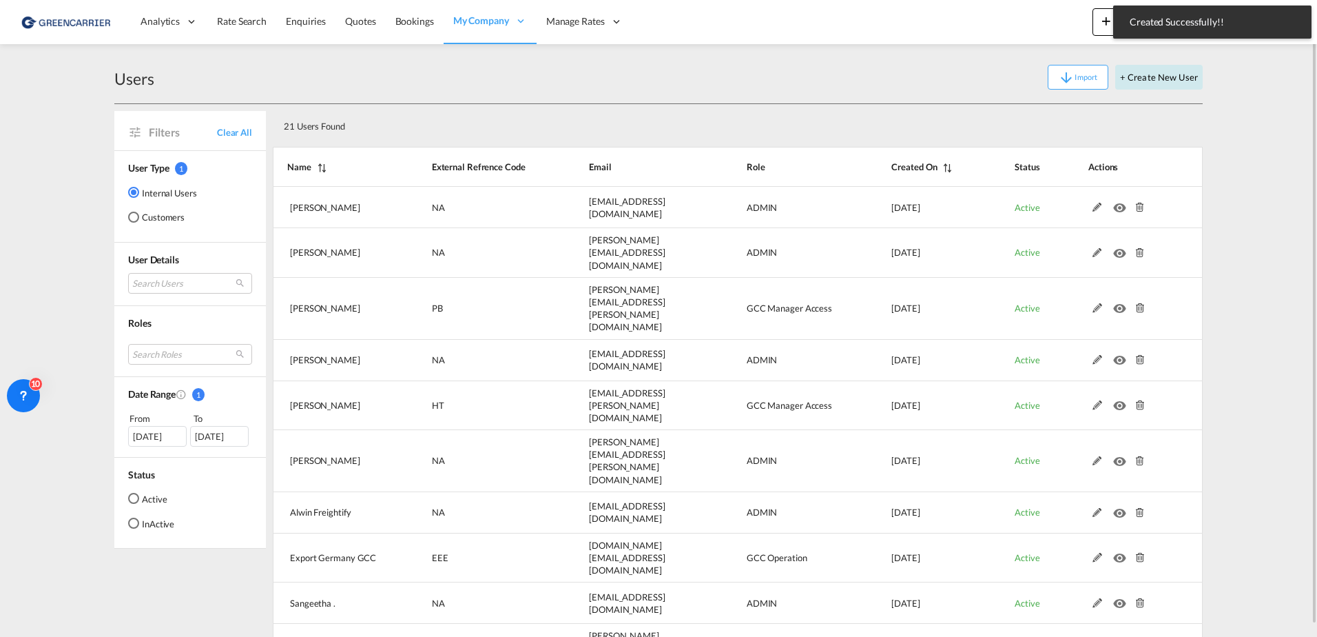
click at [1138, 79] on button "+ Create New User" at bounding box center [1160, 77] width 88 height 25
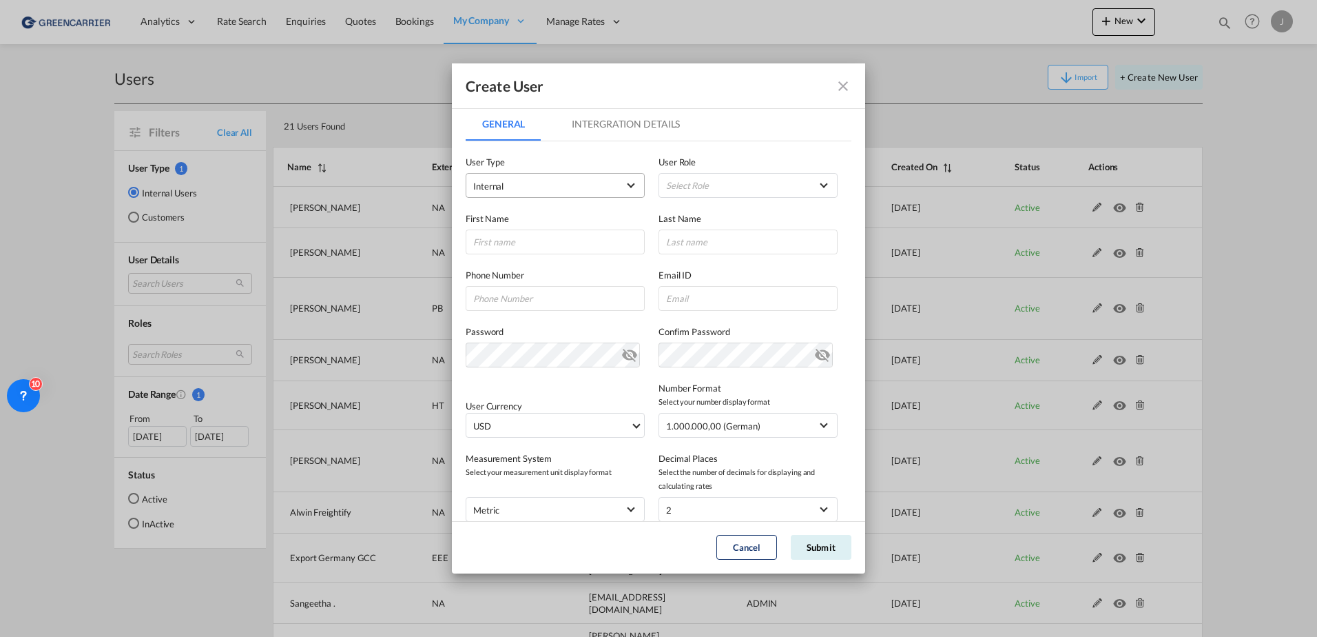
click at [526, 192] on span "Internal" at bounding box center [545, 186] width 145 height 14
click at [522, 225] on md-option "Customer" at bounding box center [554, 219] width 181 height 33
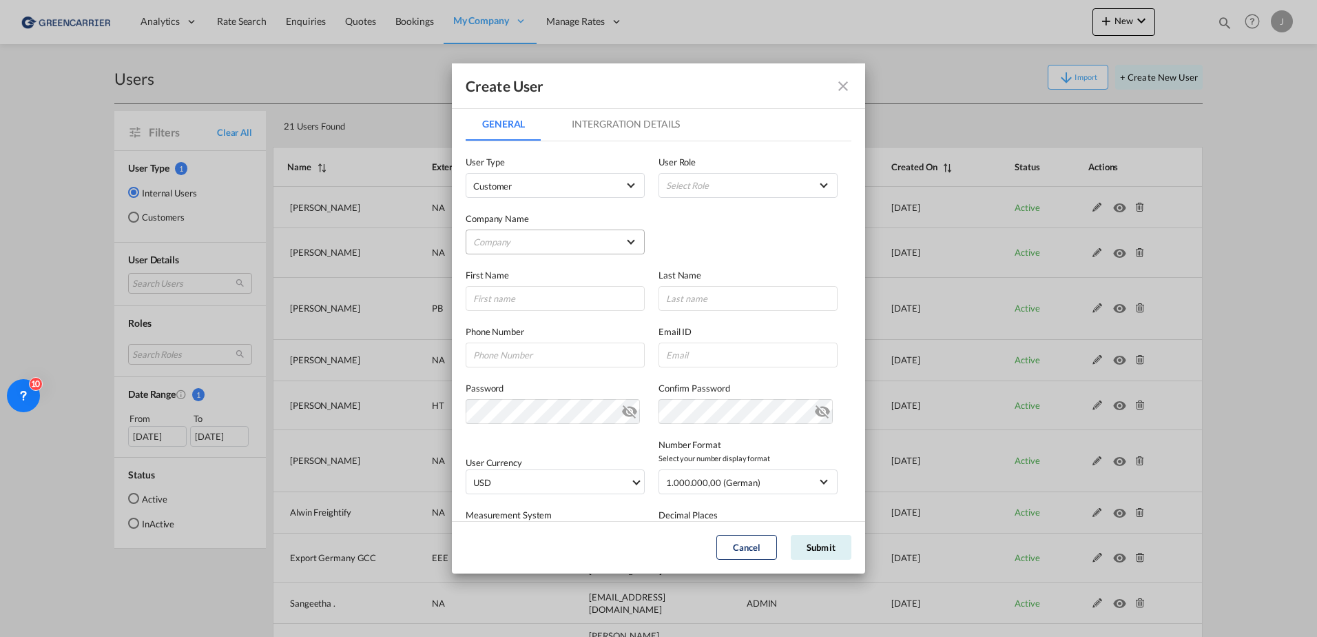
click at [566, 234] on md-select "Company Avion [GEOGRAPHIC_DATA] Gmbh" at bounding box center [555, 241] width 179 height 25
click at [526, 246] on div "Avion [GEOGRAPHIC_DATA] Gmbh" at bounding box center [545, 242] width 140 height 12
click at [695, 180] on md-select "Select Role BCO GLOBAL GCC Customers FCL USER_DEFINED GCC Customers LCL USER_DE…" at bounding box center [748, 185] width 179 height 25
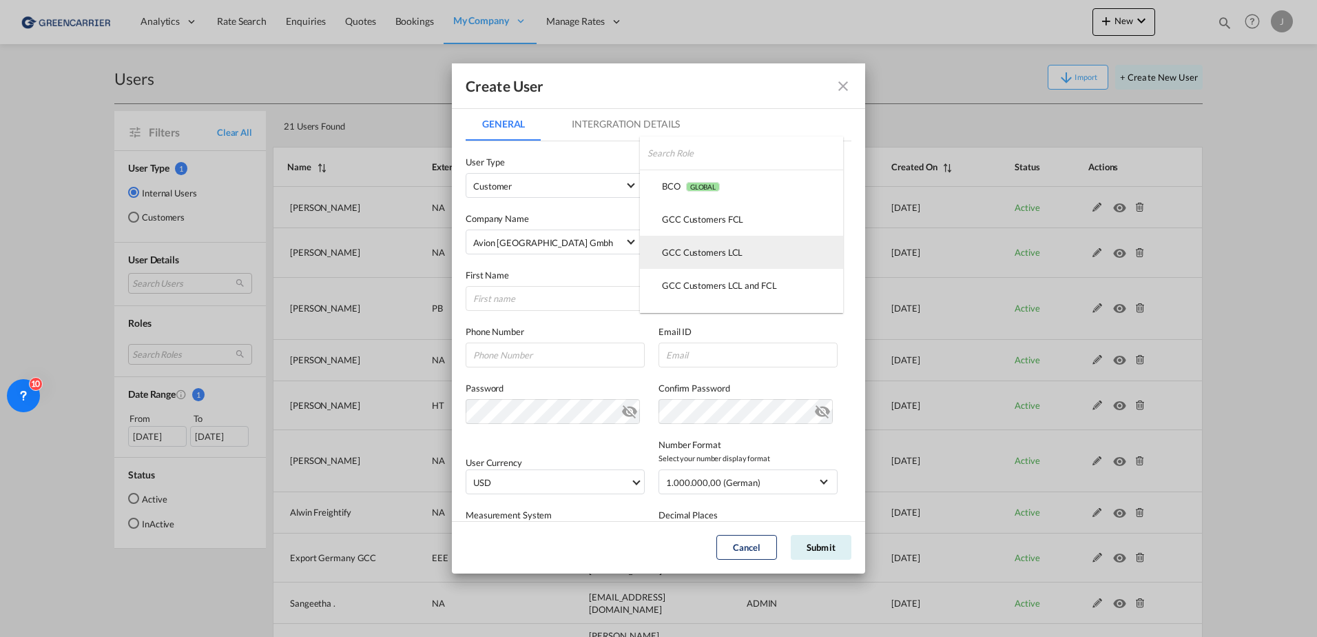
click at [686, 260] on md-option "GCC Customers LCL USER_DEFINED" at bounding box center [741, 252] width 203 height 33
click at [522, 300] on input "GeneralIntergration Details ..." at bounding box center [555, 298] width 179 height 25
type input "Ben"
type input "[PERSON_NAME]"
paste input "[EMAIL_ADDRESS][DOMAIN_NAME]"
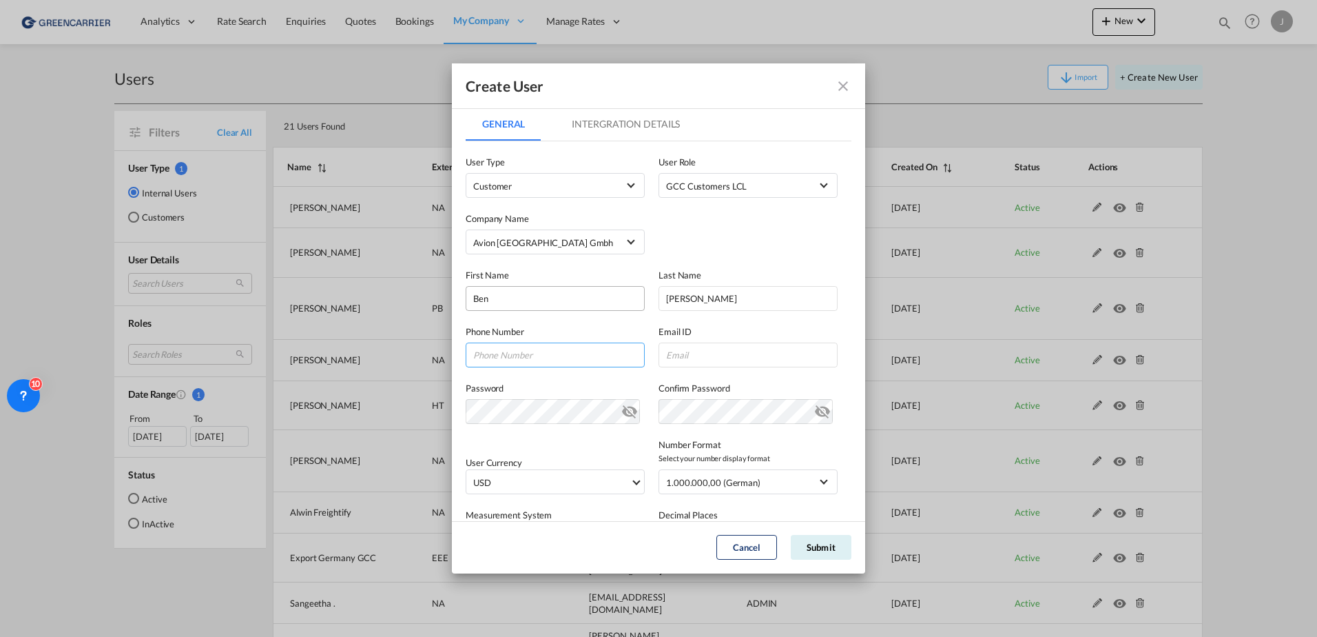
type input "[EMAIL_ADDRESS][DOMAIN_NAME]"
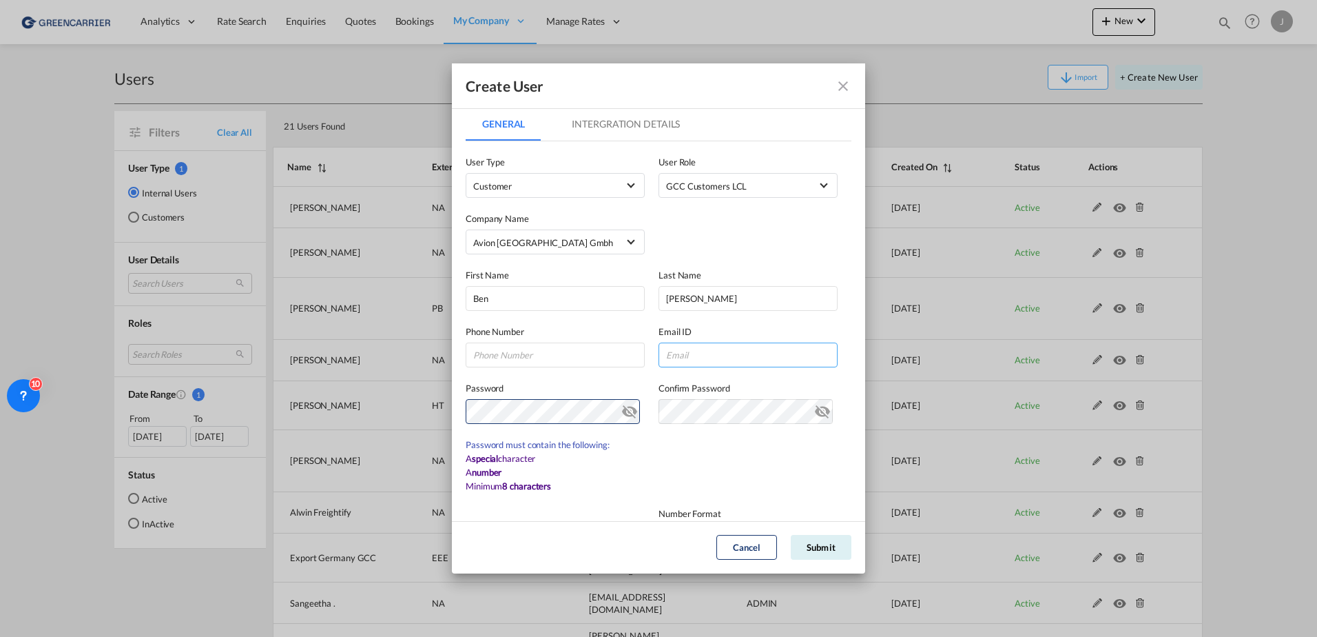
click at [672, 362] on input "GeneralIntergration Details ..." at bounding box center [748, 354] width 179 height 25
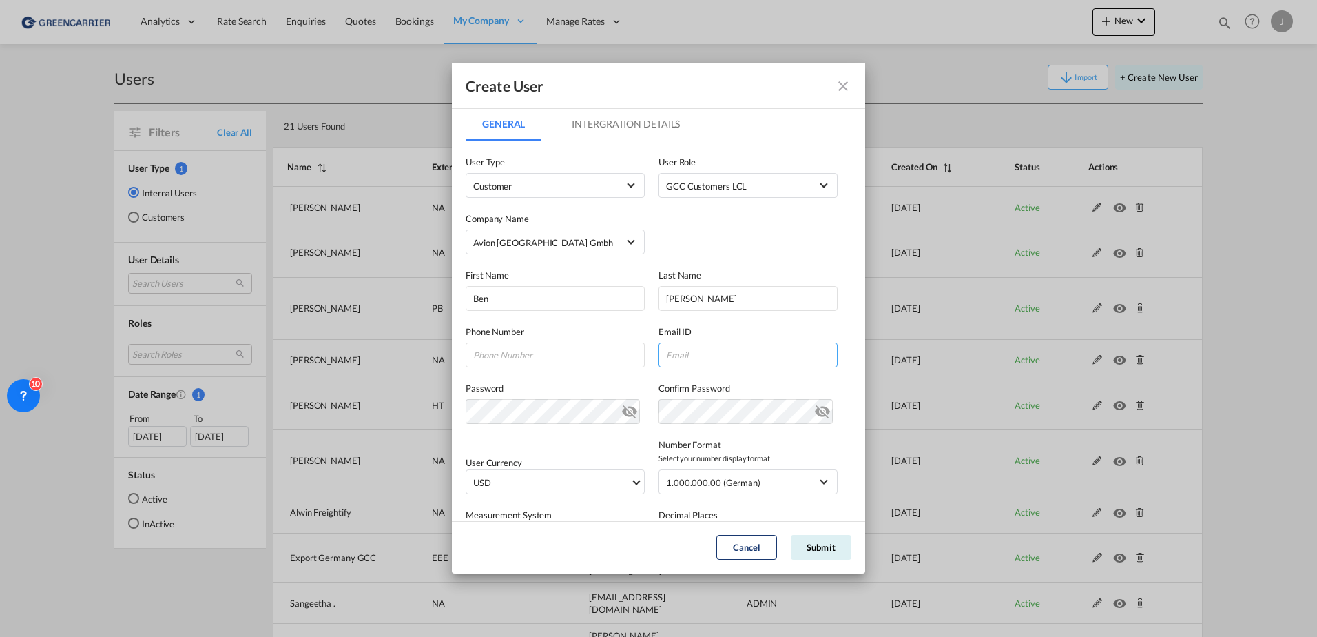
paste input "[EMAIL_ADDRESS][PERSON_NAME][DOMAIN_NAME]"
type input "[EMAIL_ADDRESS][PERSON_NAME][DOMAIN_NAME]"
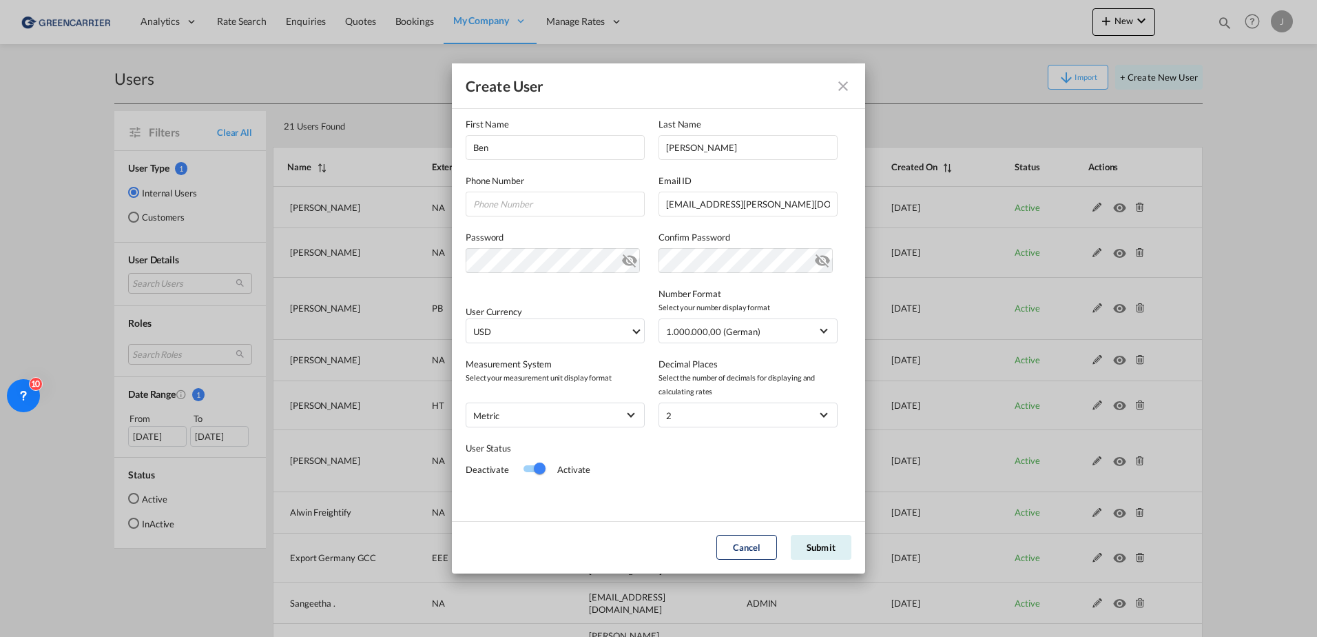
click at [622, 261] on md-icon "icon-eye-off" at bounding box center [630, 257] width 17 height 17
click at [540, 340] on md-select-value "USD" at bounding box center [558, 330] width 172 height 23
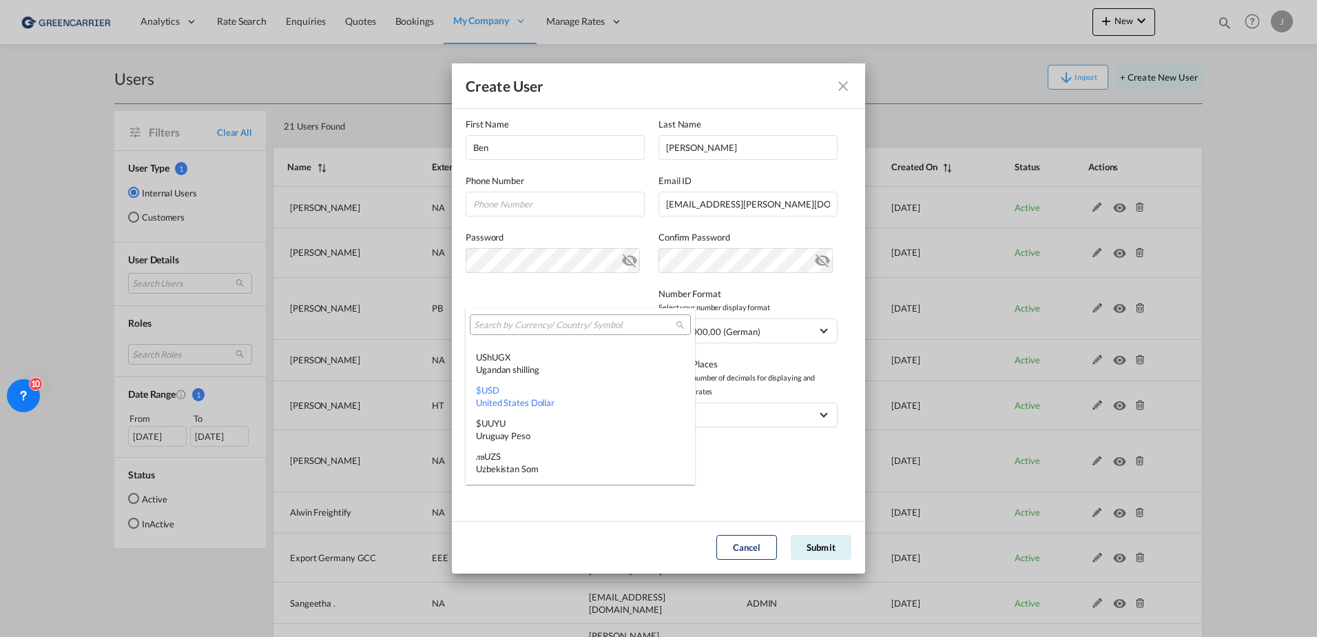
click at [517, 325] on input "search" at bounding box center [575, 325] width 202 height 12
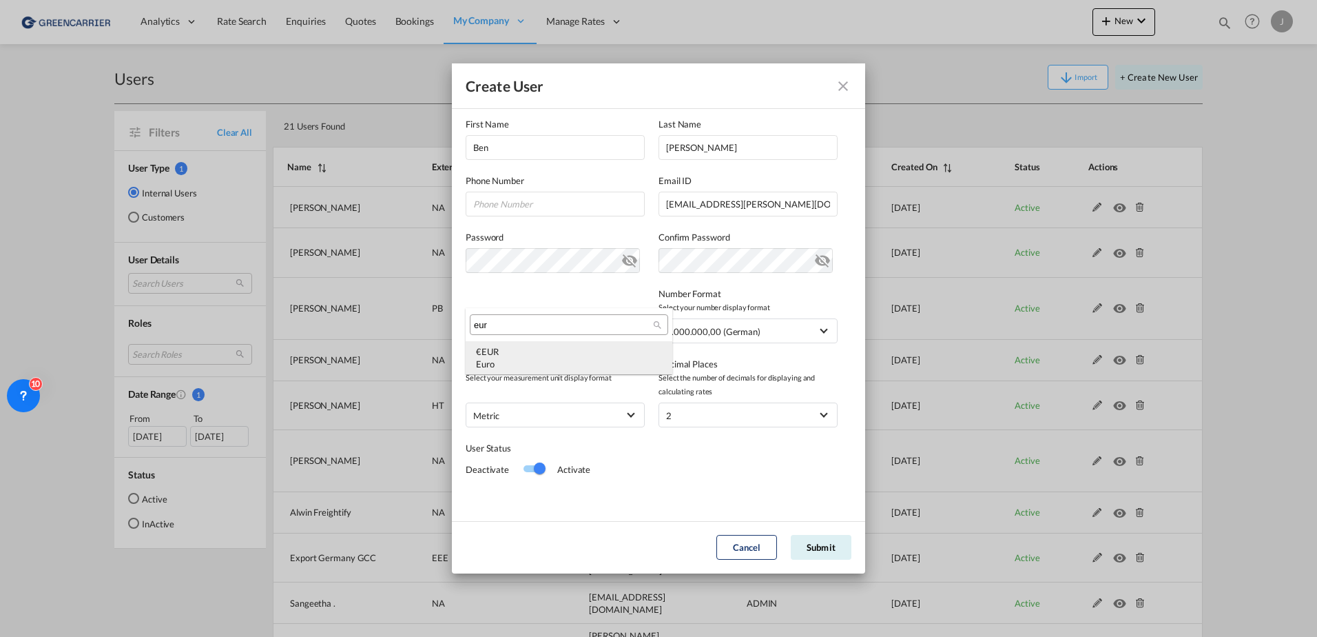
type input "eur"
click at [523, 351] on div "€ EUR Euro" at bounding box center [569, 357] width 186 height 25
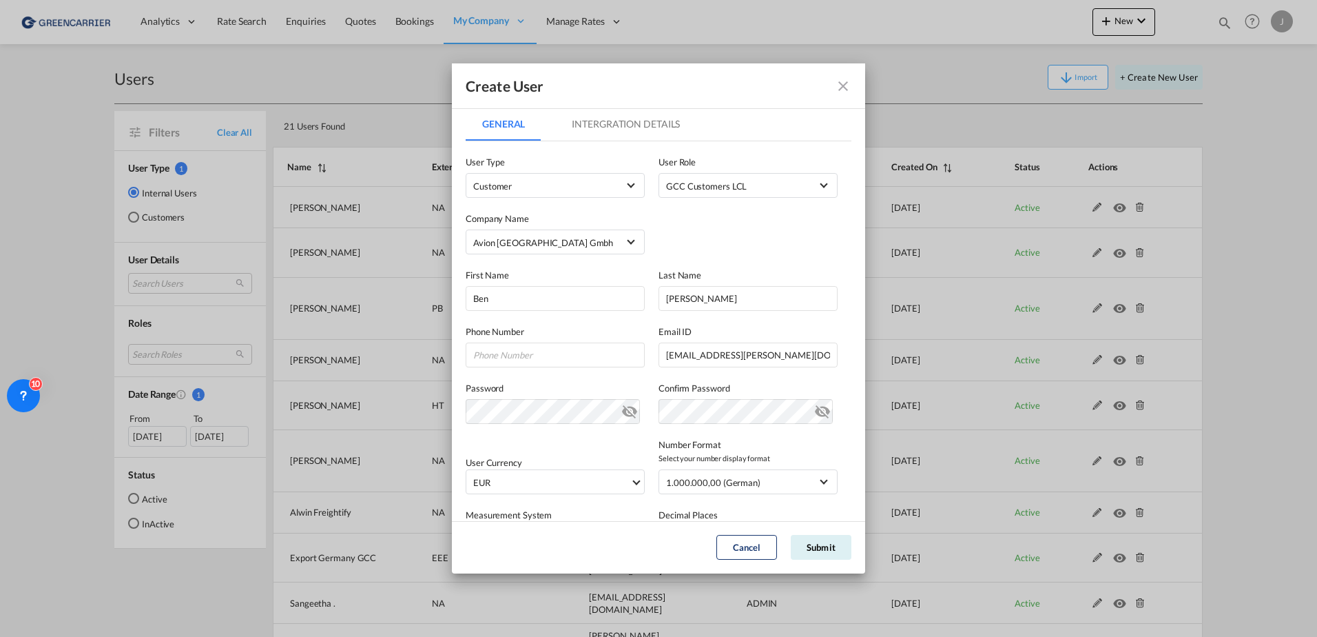
click at [588, 122] on md-tab-item "Intergration Details" at bounding box center [625, 123] width 141 height 33
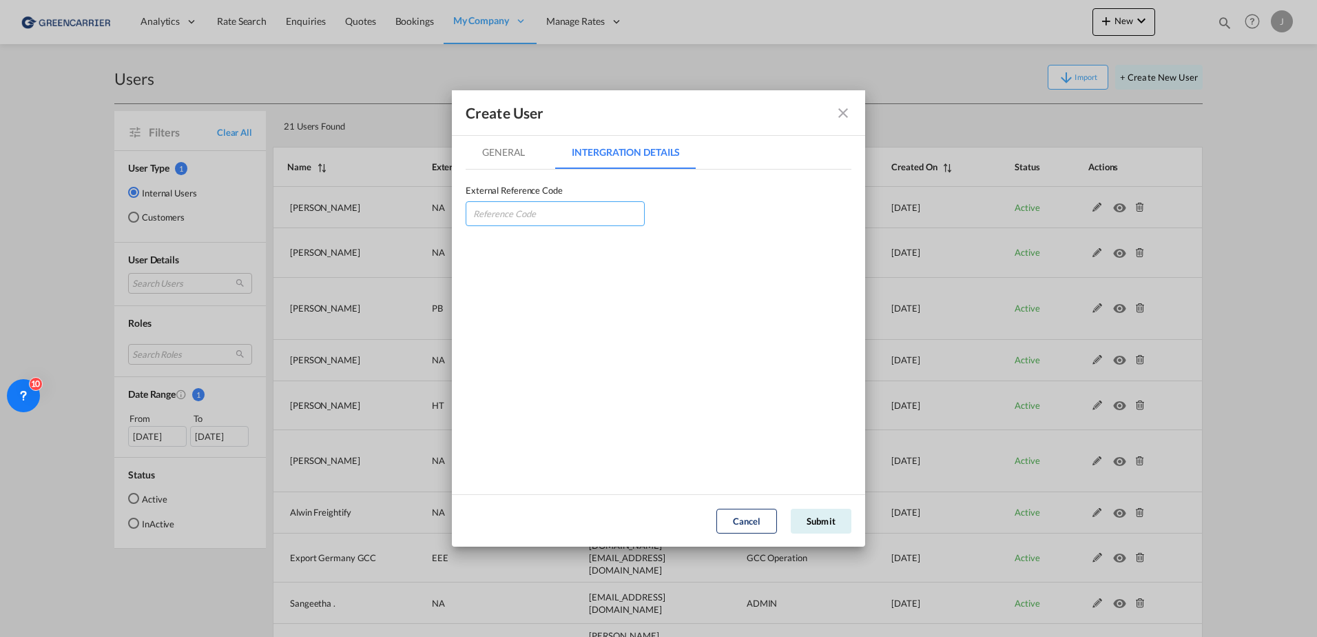
click at [503, 218] on input "GeneralIntergration Details ..." at bounding box center [555, 213] width 179 height 25
type input "AVIGERHAM"
click at [810, 514] on button "Submit" at bounding box center [821, 521] width 61 height 25
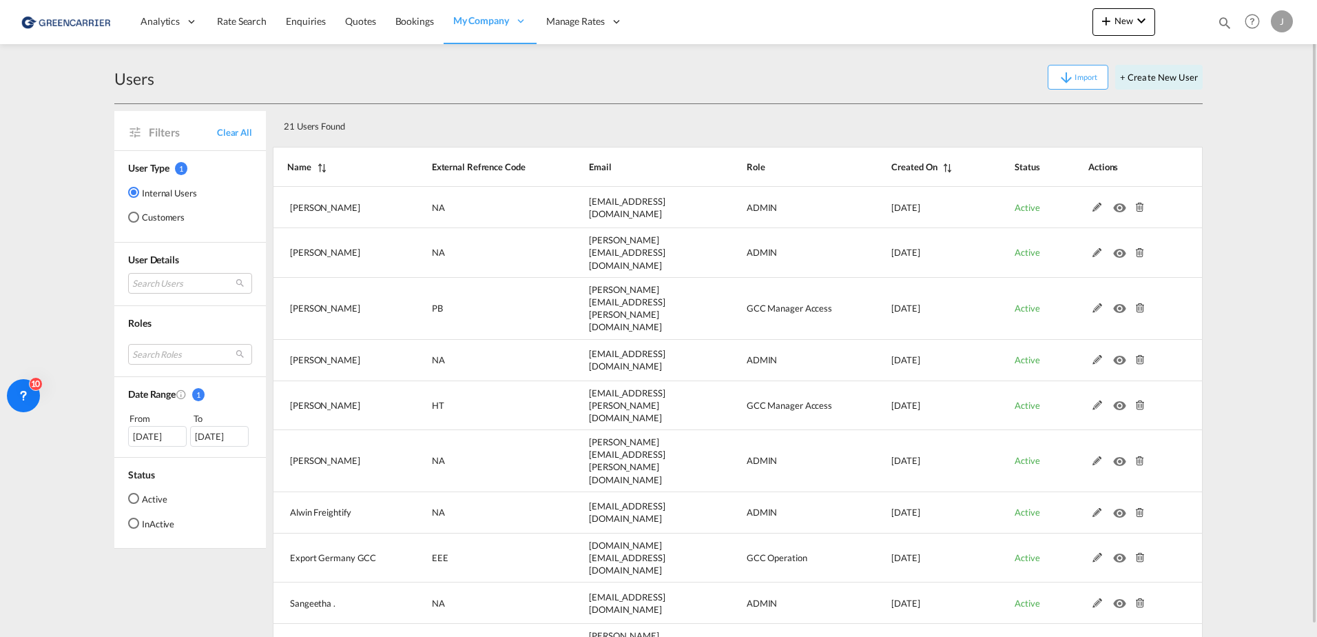
click at [699, 90] on div "Users Import + Create New User" at bounding box center [658, 77] width 1089 height 53
